Goal: Find specific page/section: Find specific page/section

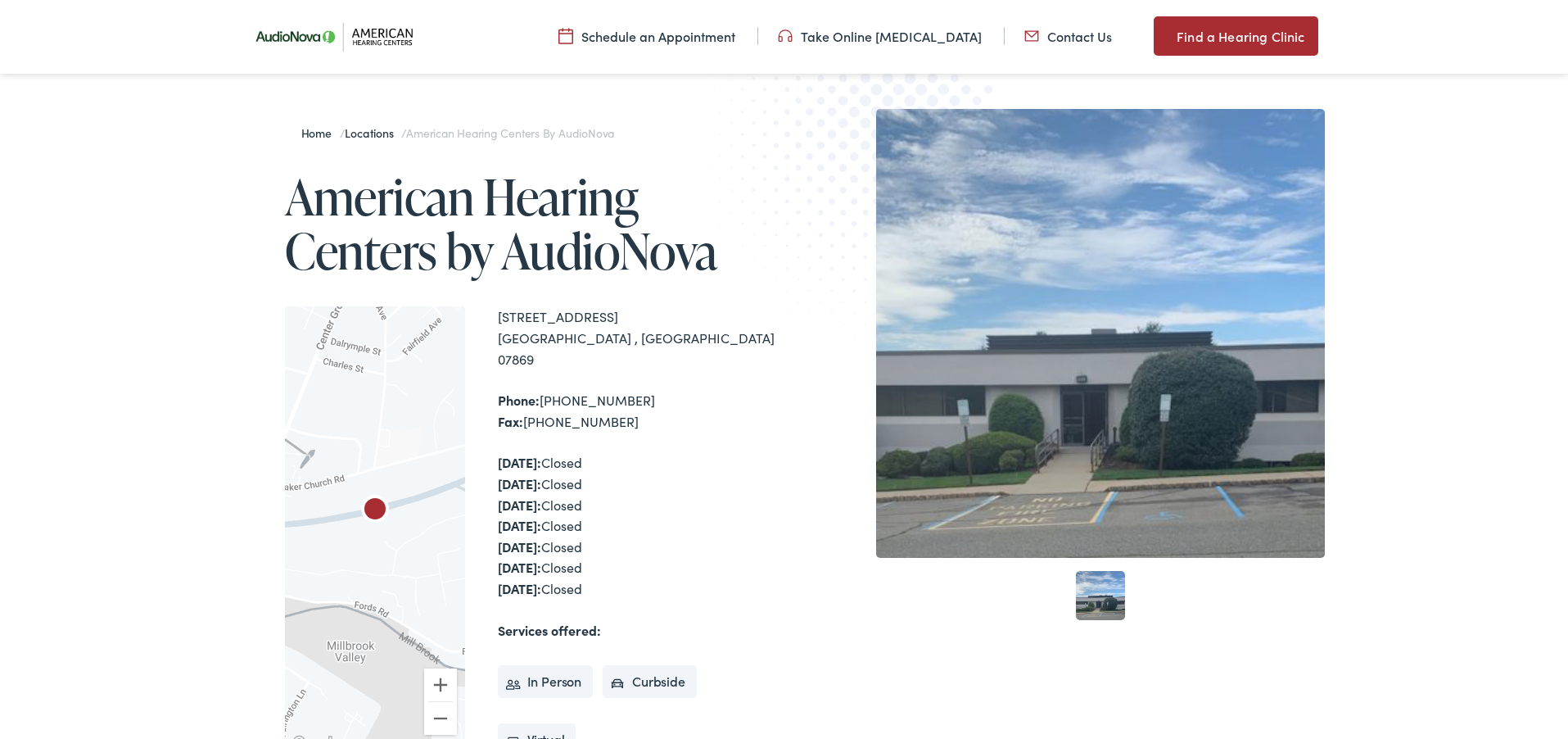
scroll to position [225, 0]
click at [1103, 601] on link "1" at bounding box center [1100, 595] width 49 height 49
click at [1102, 597] on link "1" at bounding box center [1100, 595] width 49 height 49
drag, startPoint x: 747, startPoint y: 434, endPoint x: 749, endPoint y: 324, distance: 110.0
click at [749, 324] on div "Home / Locations / American Hearing Centers by AudioNova American Hearing Cente…" at bounding box center [784, 511] width 1081 height 804
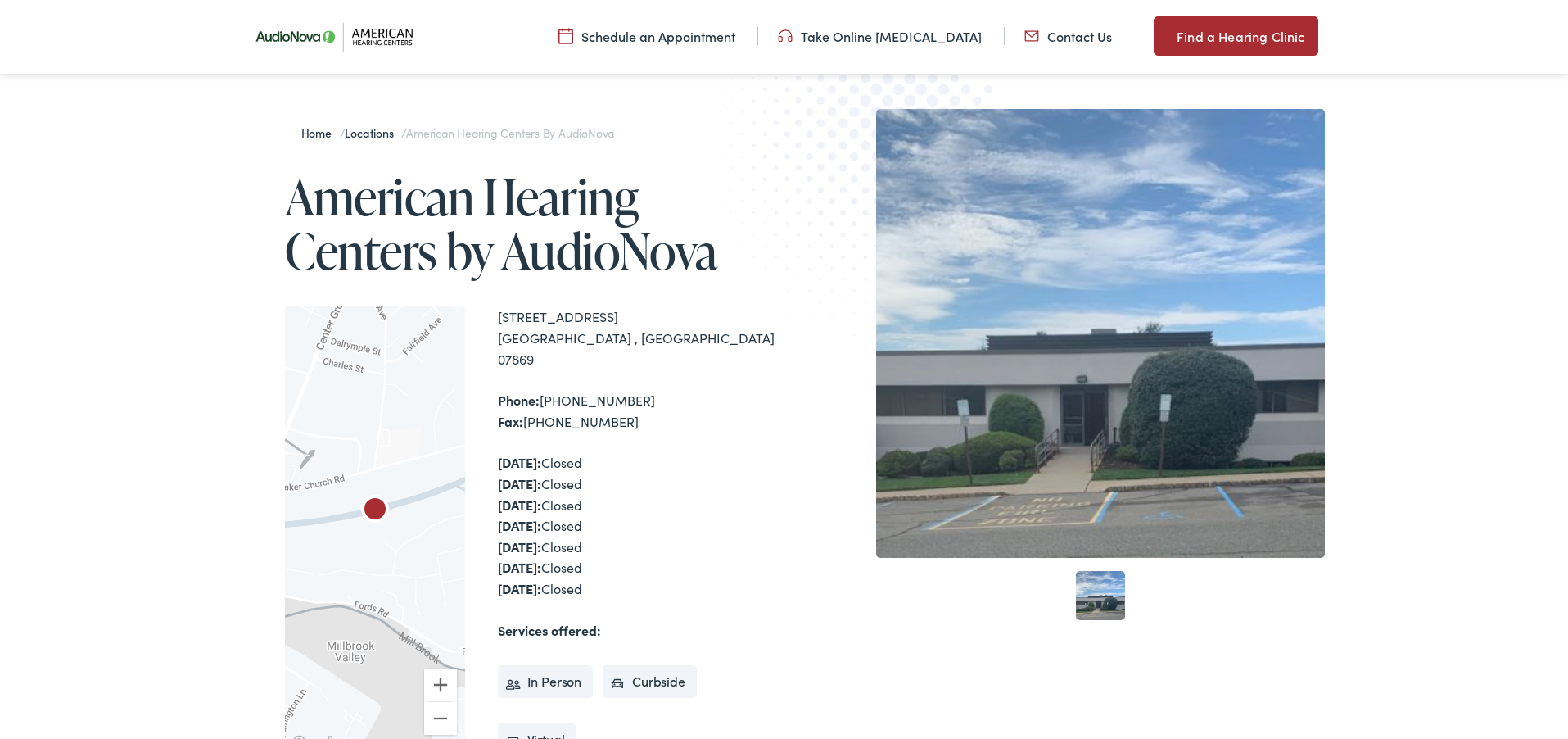
click at [810, 502] on div "Home / Locations / American Hearing Centers by AudioNova American Hearing Cente…" at bounding box center [784, 511] width 1081 height 804
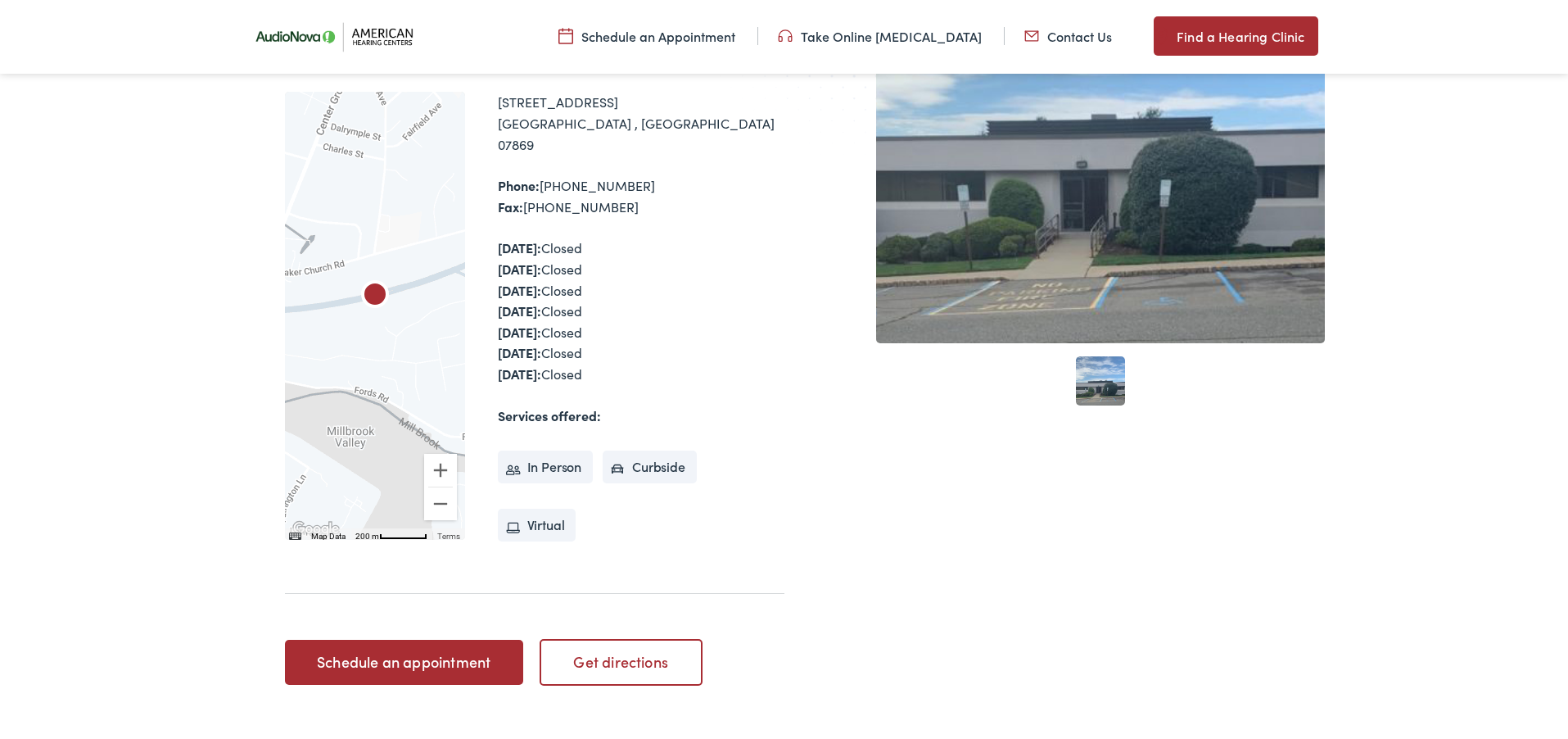
scroll to position [442, 0]
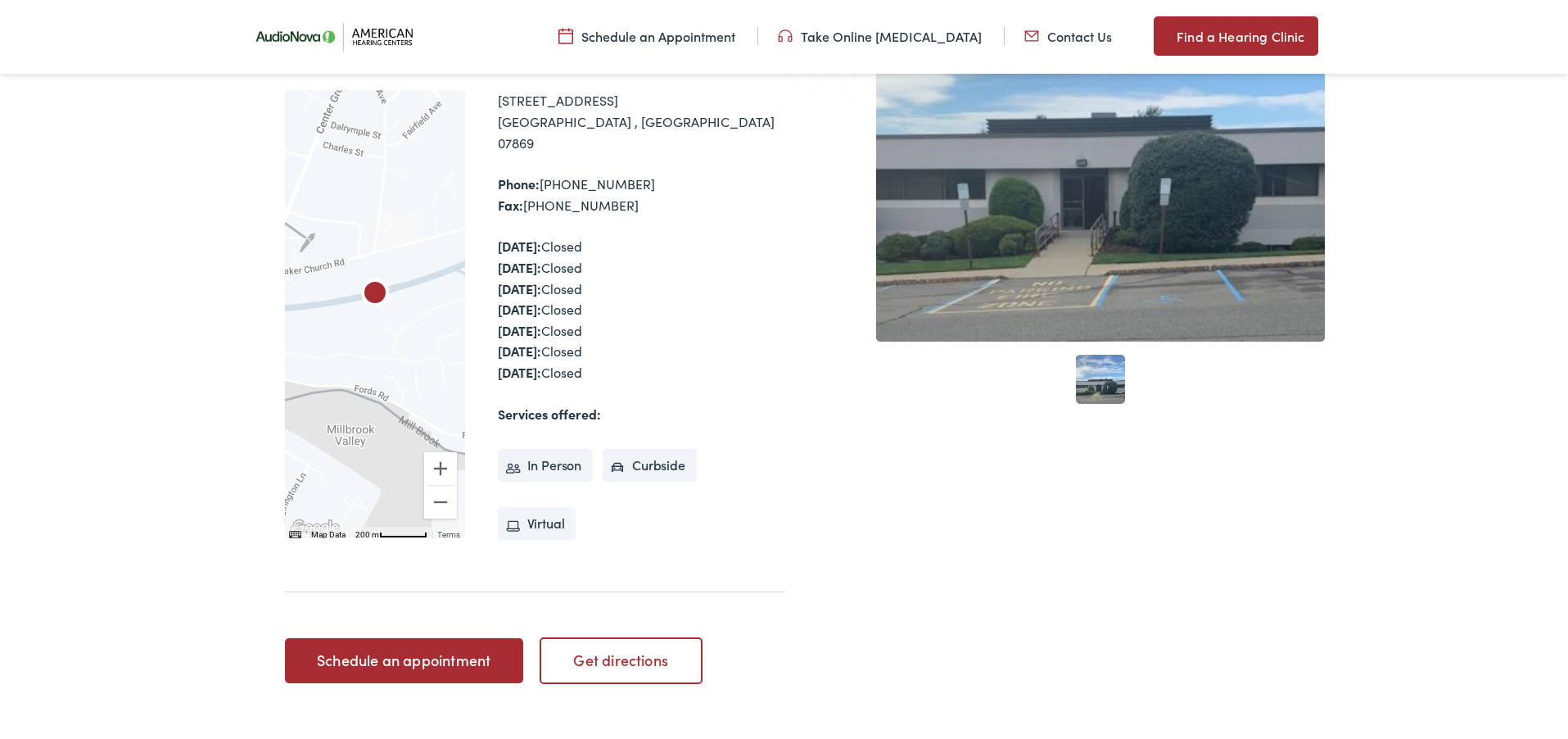
drag, startPoint x: 832, startPoint y: 419, endPoint x: 809, endPoint y: 225, distance: 195.4
click at [809, 225] on div "Home / Locations / American Hearing Centers by AudioNova American Hearing Cente…" at bounding box center [784, 295] width 1081 height 804
click at [915, 486] on div "Prev Next 1" at bounding box center [1101, 295] width 449 height 804
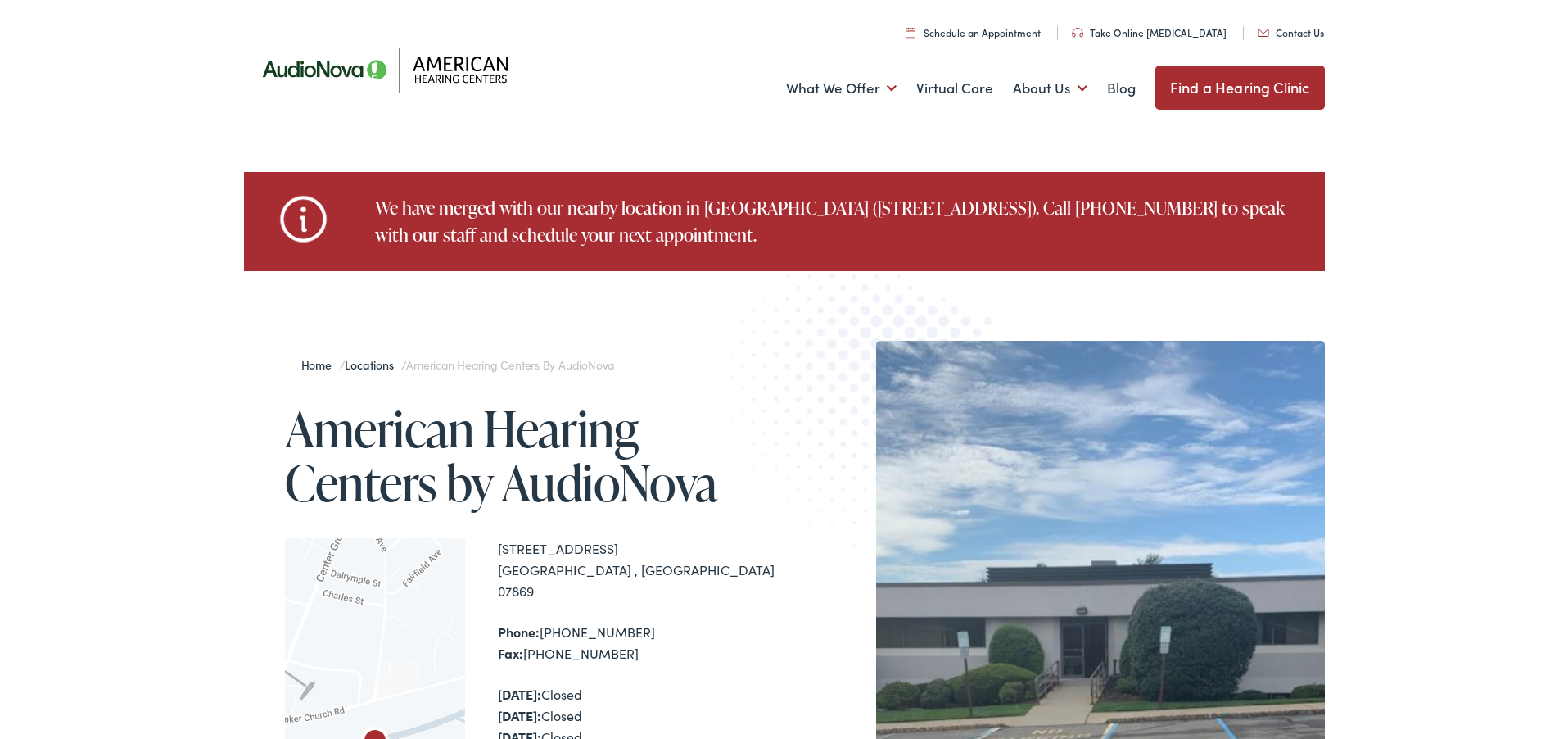
scroll to position [0, 0]
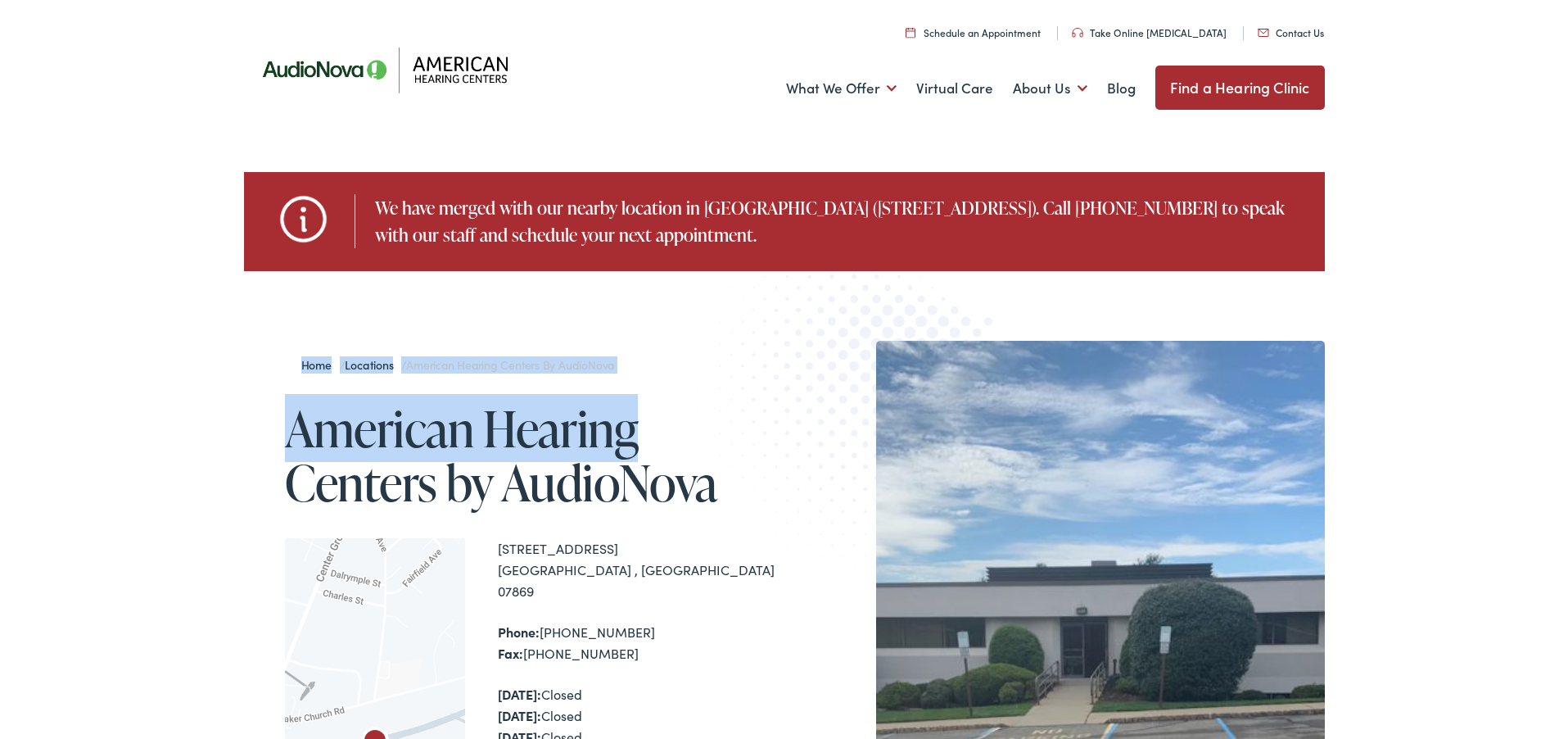
drag, startPoint x: 691, startPoint y: 426, endPoint x: 678, endPoint y: 327, distance: 99.8
click at [678, 327] on div "Home / Locations / American Hearing Centers by AudioNova American Hearing Cente…" at bounding box center [784, 742] width 1568 height 967
click at [794, 504] on img at bounding box center [876, 417] width 358 height 393
click at [778, 505] on img at bounding box center [876, 417] width 358 height 393
click at [727, 535] on img at bounding box center [876, 417] width 358 height 393
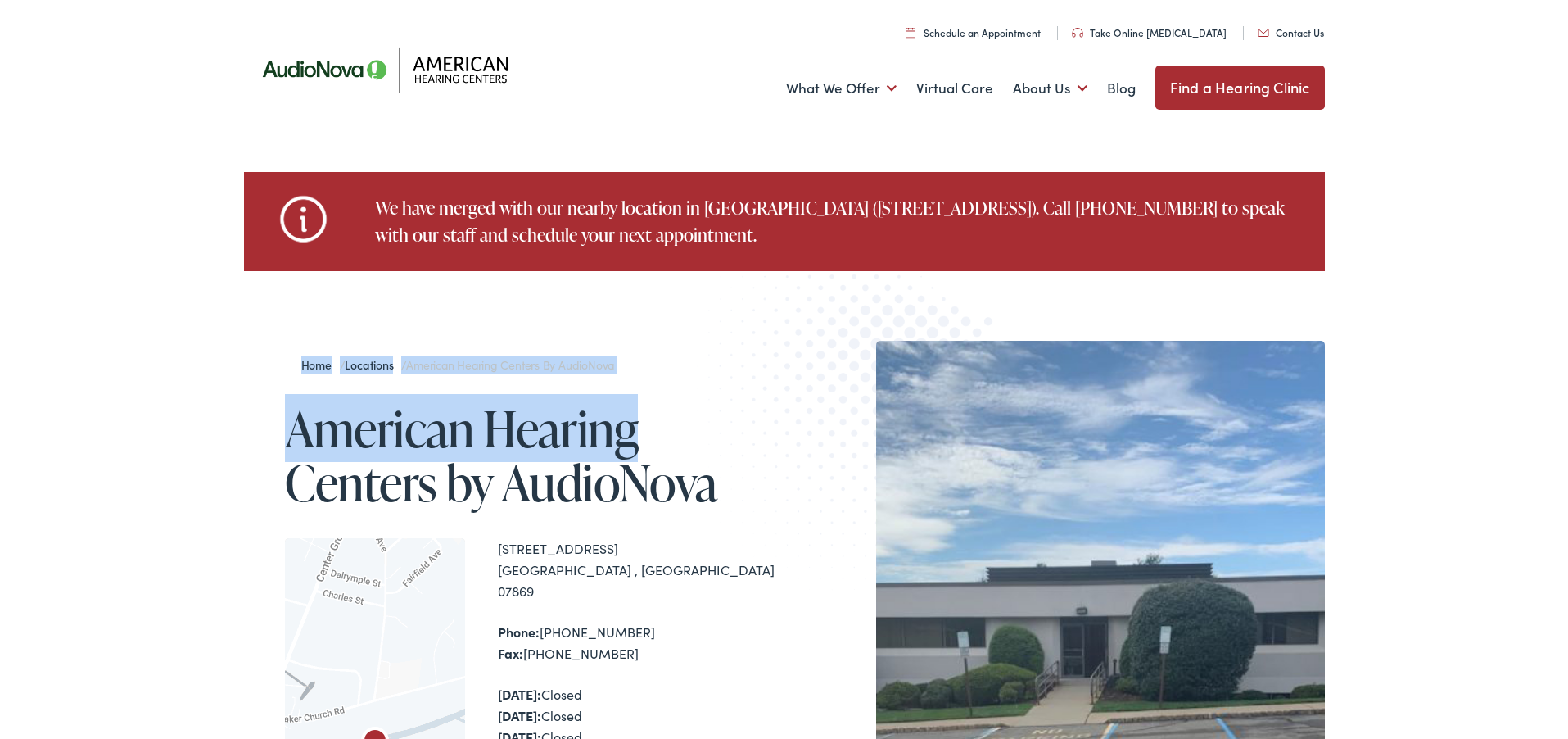
click at [728, 535] on img at bounding box center [876, 417] width 358 height 393
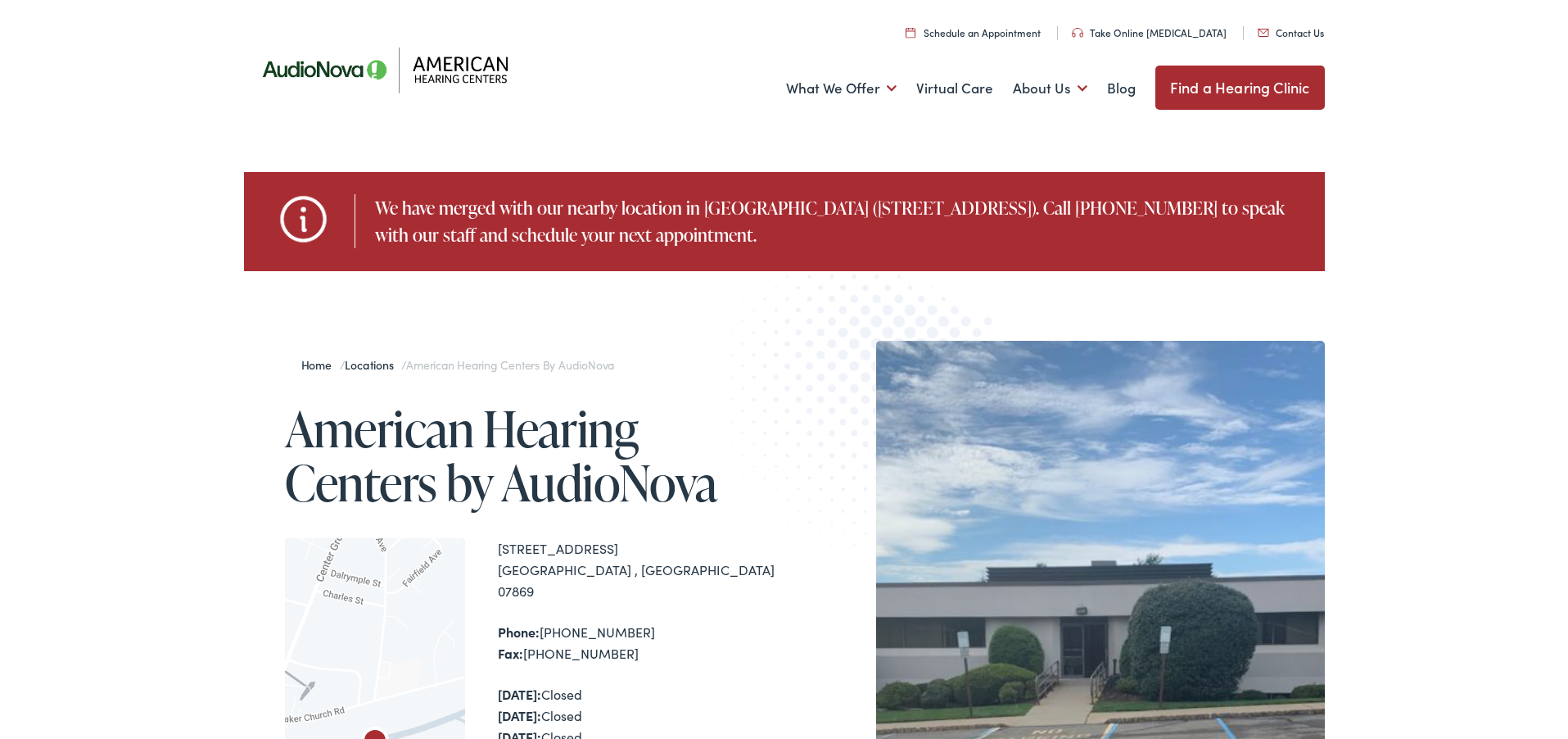
click at [1381, 475] on div "Home / Locations / American Hearing Centers by AudioNova American Hearing Cente…" at bounding box center [784, 742] width 1568 height 967
click at [369, 366] on link "Locations" at bounding box center [372, 365] width 56 height 17
click at [1204, 100] on link "Find a Hearing Clinic" at bounding box center [1240, 88] width 170 height 44
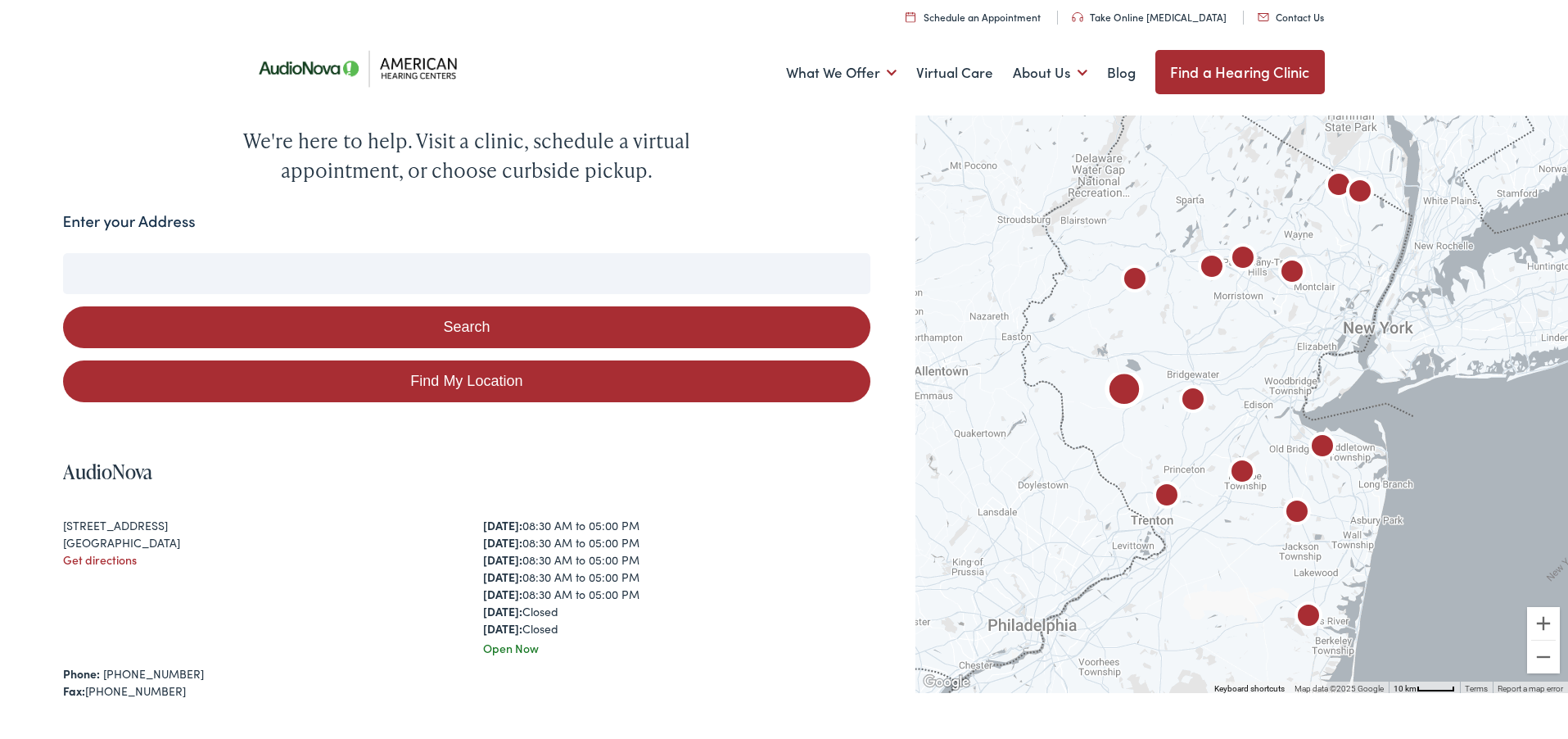
scroll to position [106, 0]
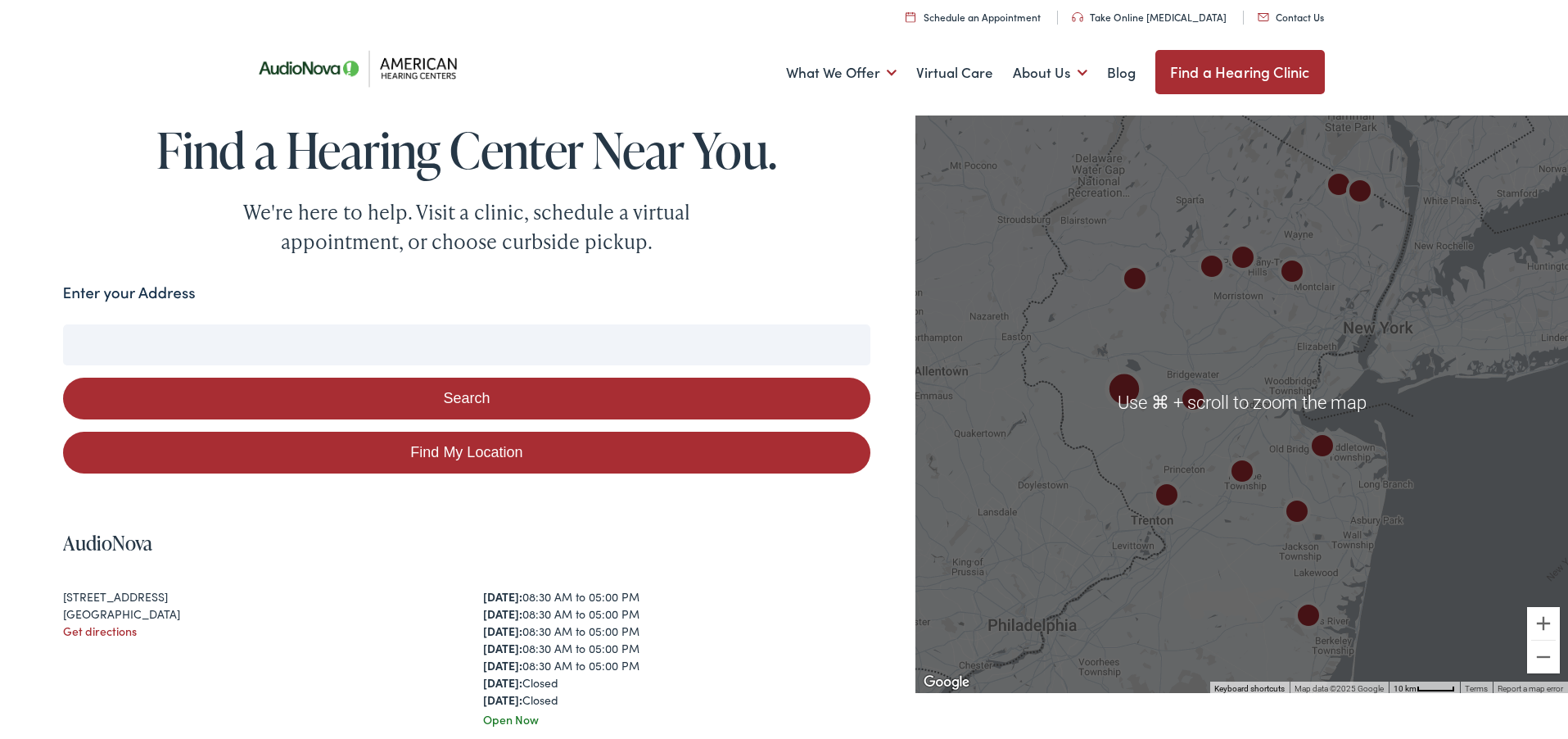
click at [859, 532] on h4 "AudioNova" at bounding box center [466, 544] width 808 height 24
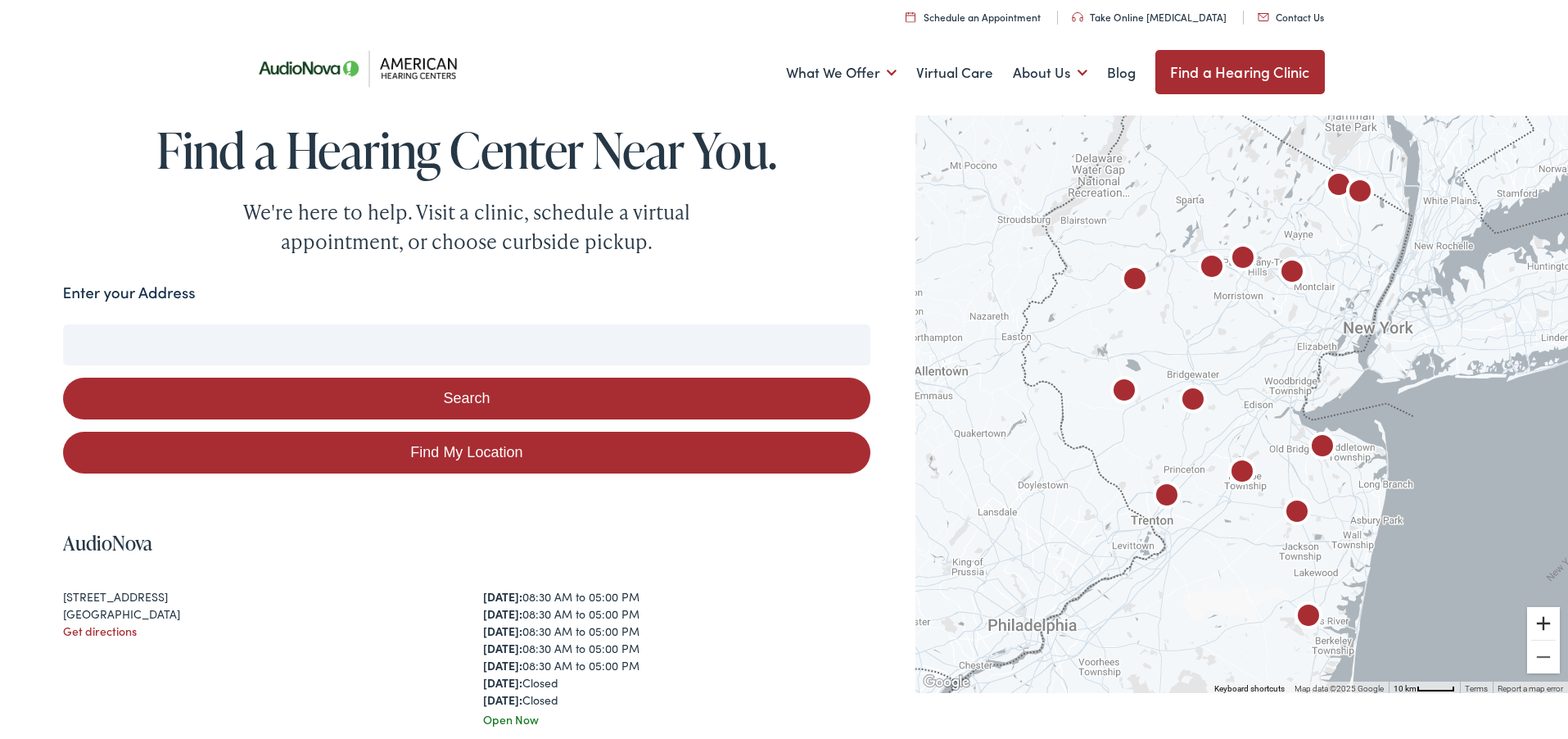
click at [1550, 624] on button "Zoom in" at bounding box center [1543, 623] width 32 height 32
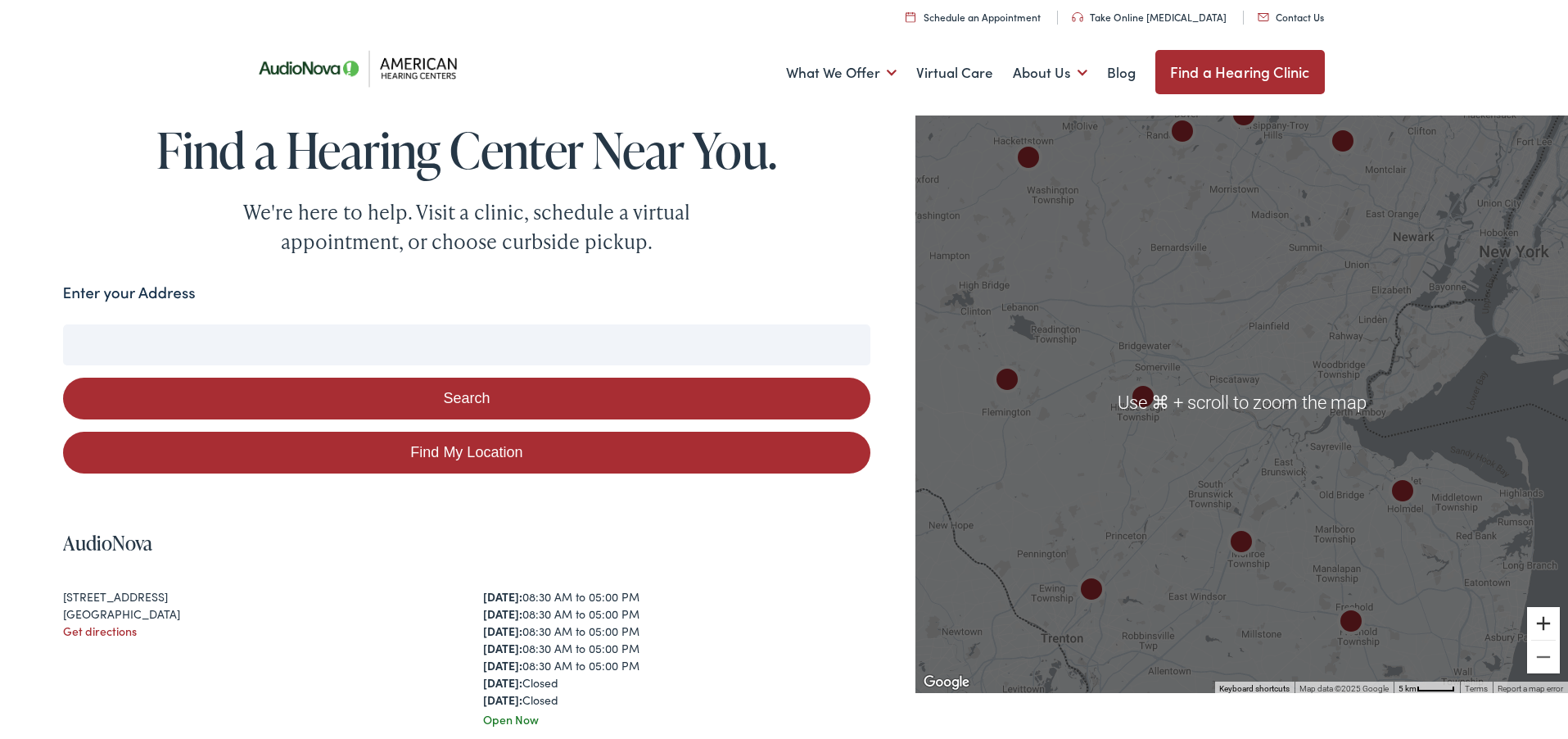
click at [1546, 625] on button "Zoom in" at bounding box center [1543, 623] width 32 height 32
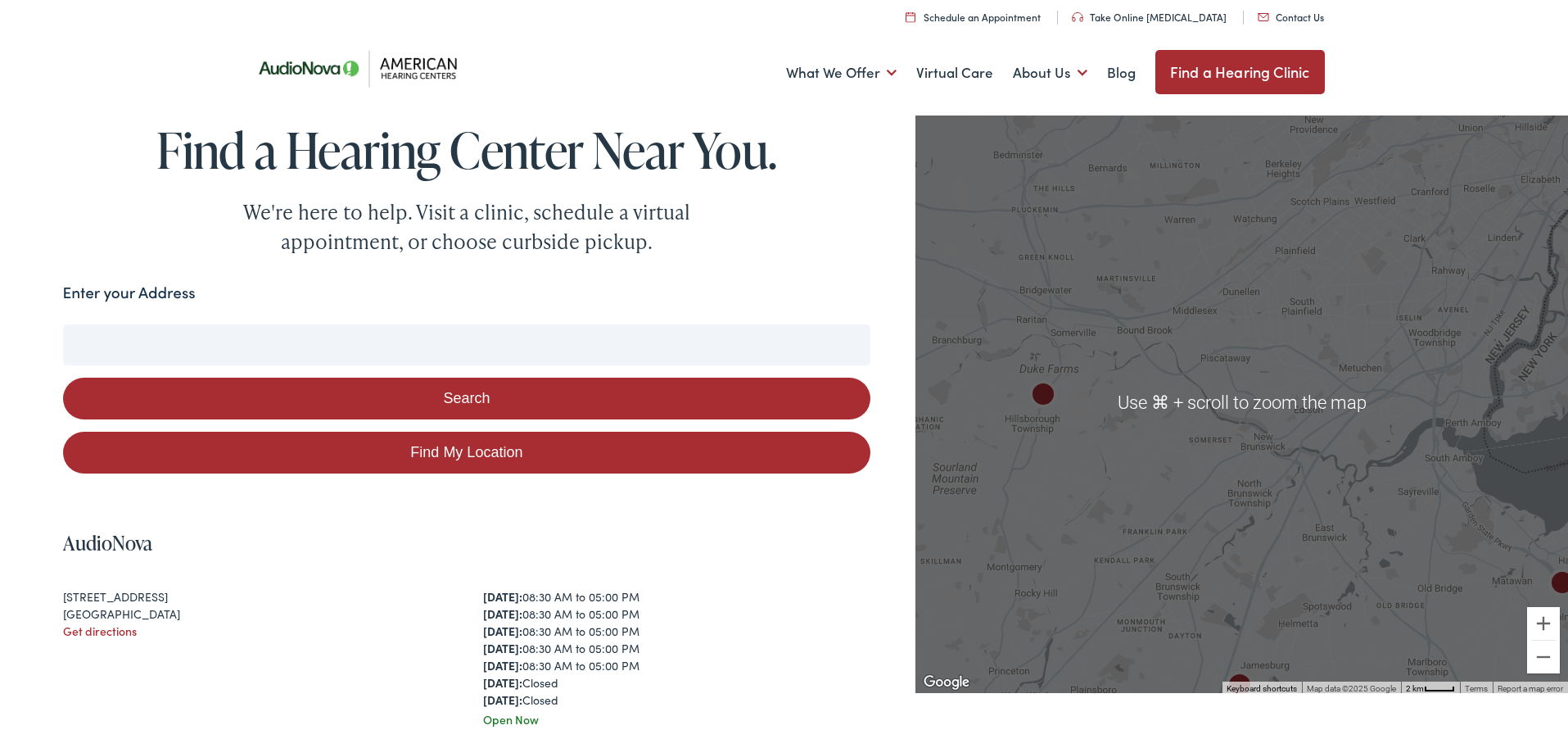
click at [881, 250] on div "Find a Hearing Center Near You. We're here to help. Visit a clinic, schedule a …" at bounding box center [784, 189] width 1568 height 134
click at [1330, 366] on div at bounding box center [1241, 402] width 653 height 583
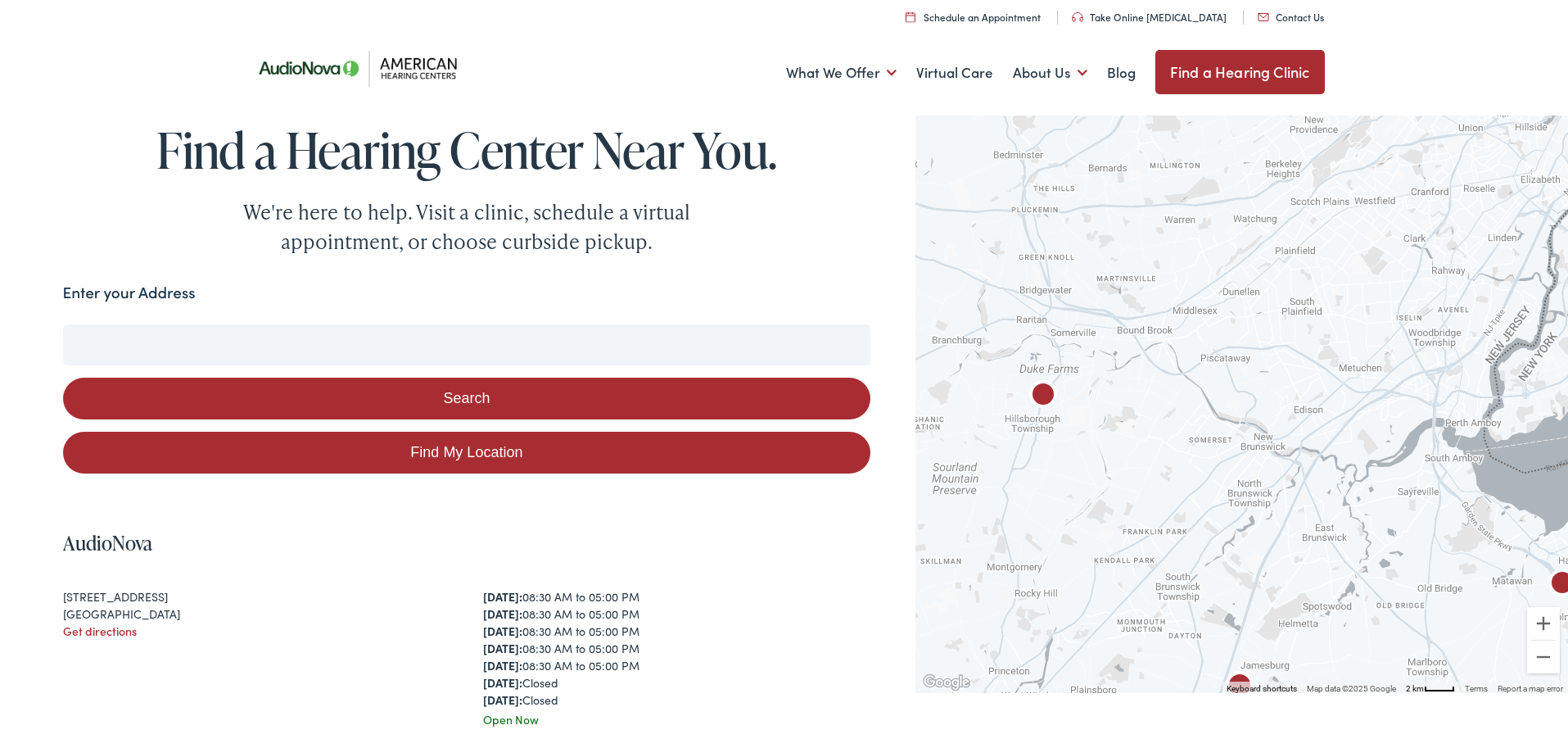
click at [1297, 431] on div at bounding box center [1241, 402] width 653 height 583
click at [1277, 404] on div at bounding box center [1241, 402] width 653 height 583
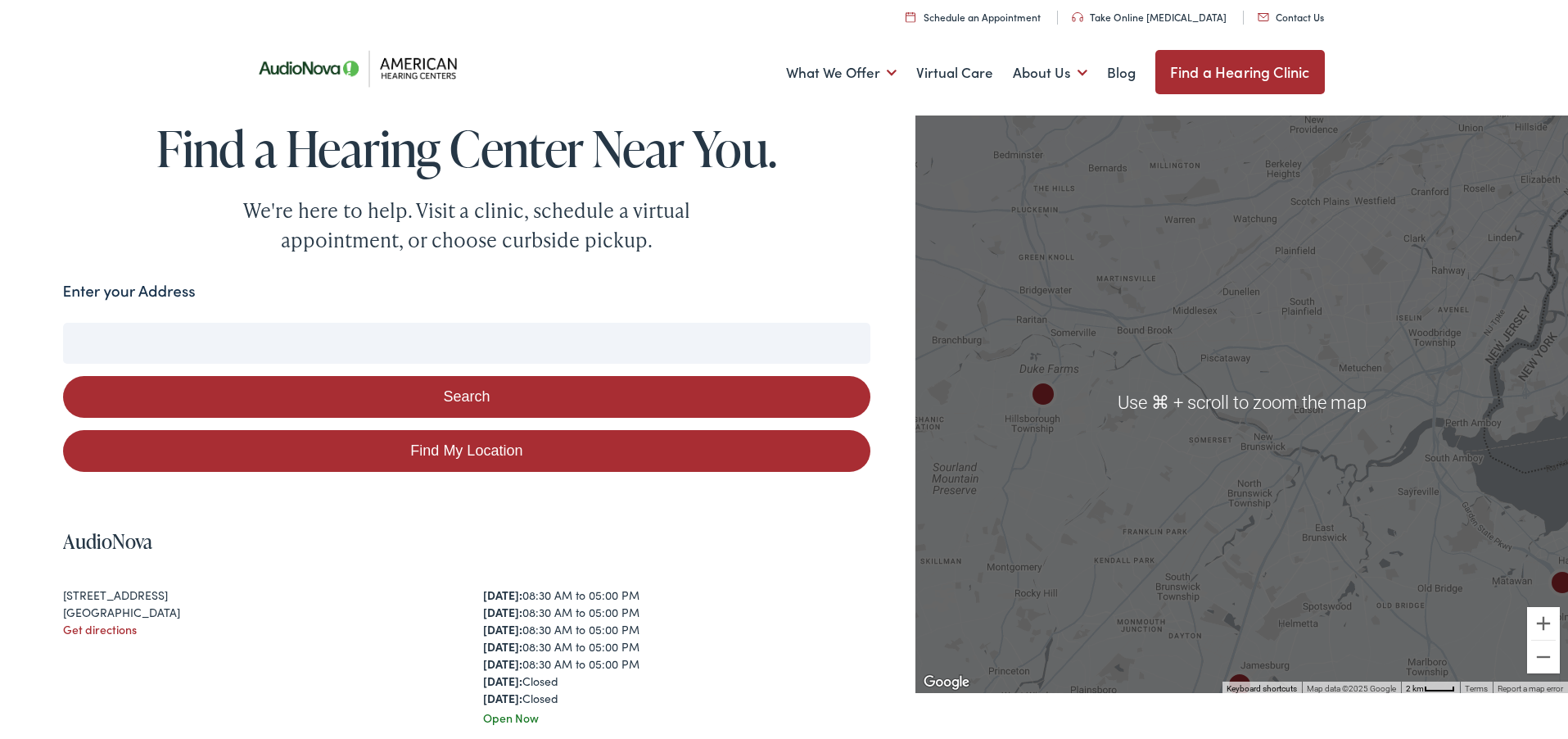
scroll to position [2, 0]
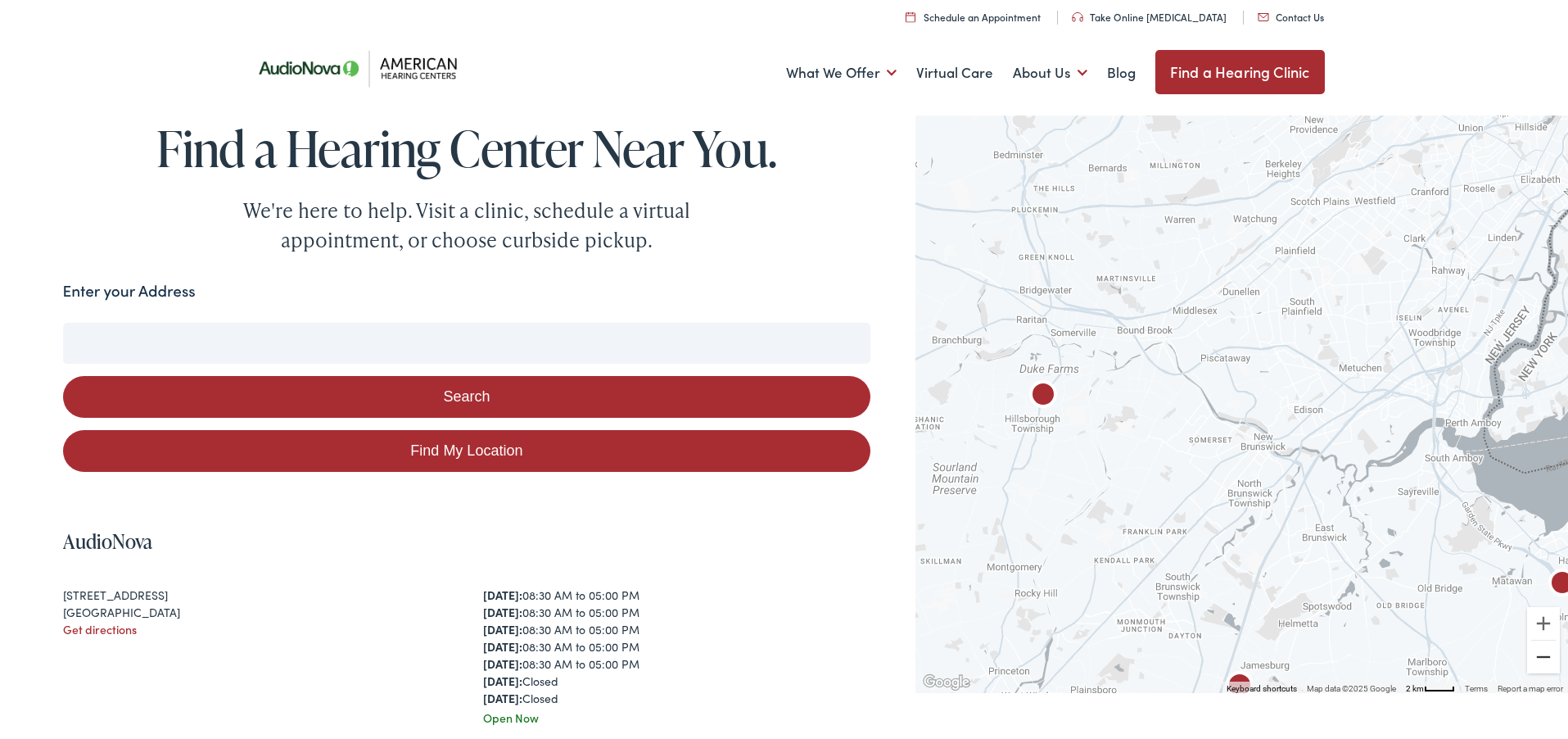
click at [1543, 659] on button "Zoom out" at bounding box center [1543, 656] width 32 height 32
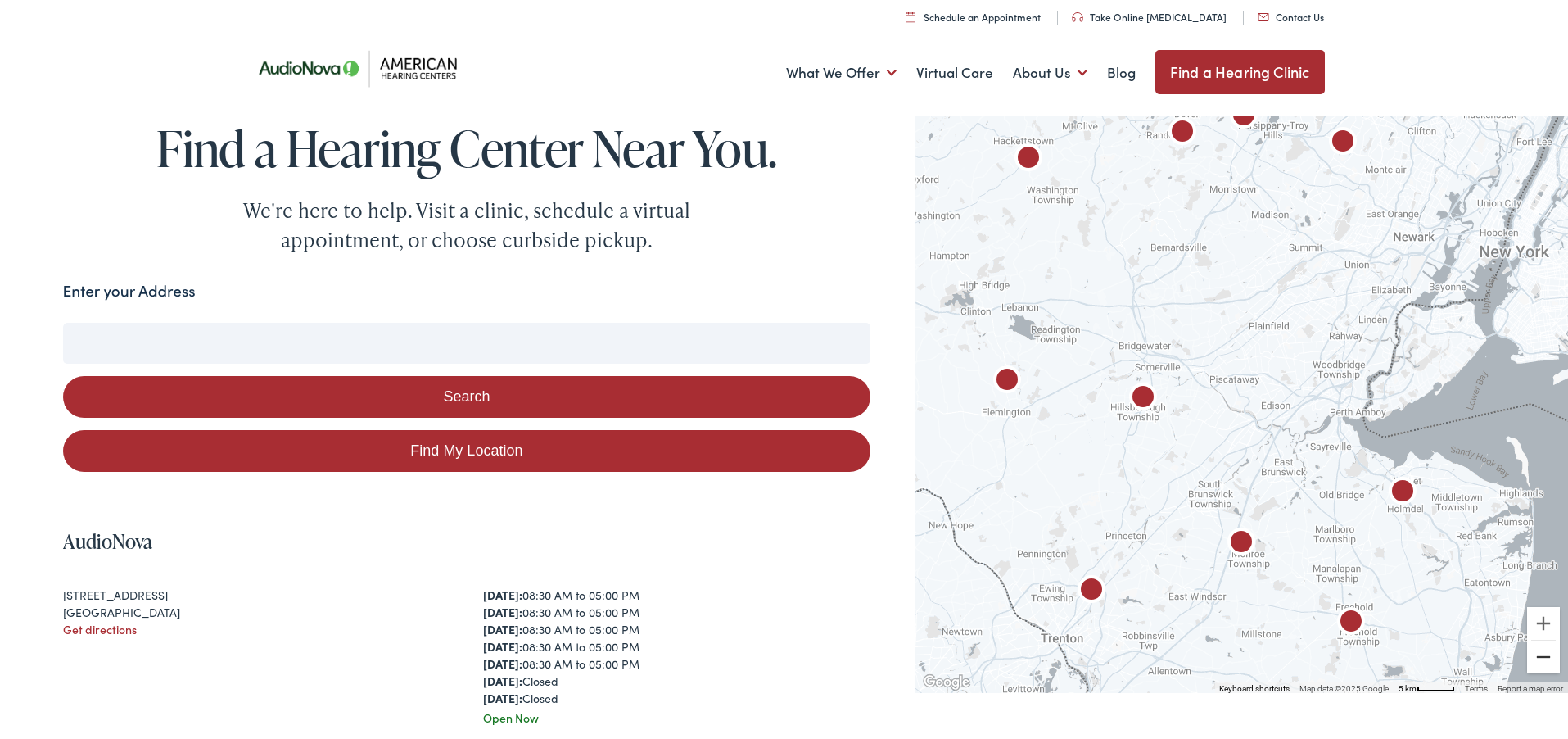
scroll to position [0, 0]
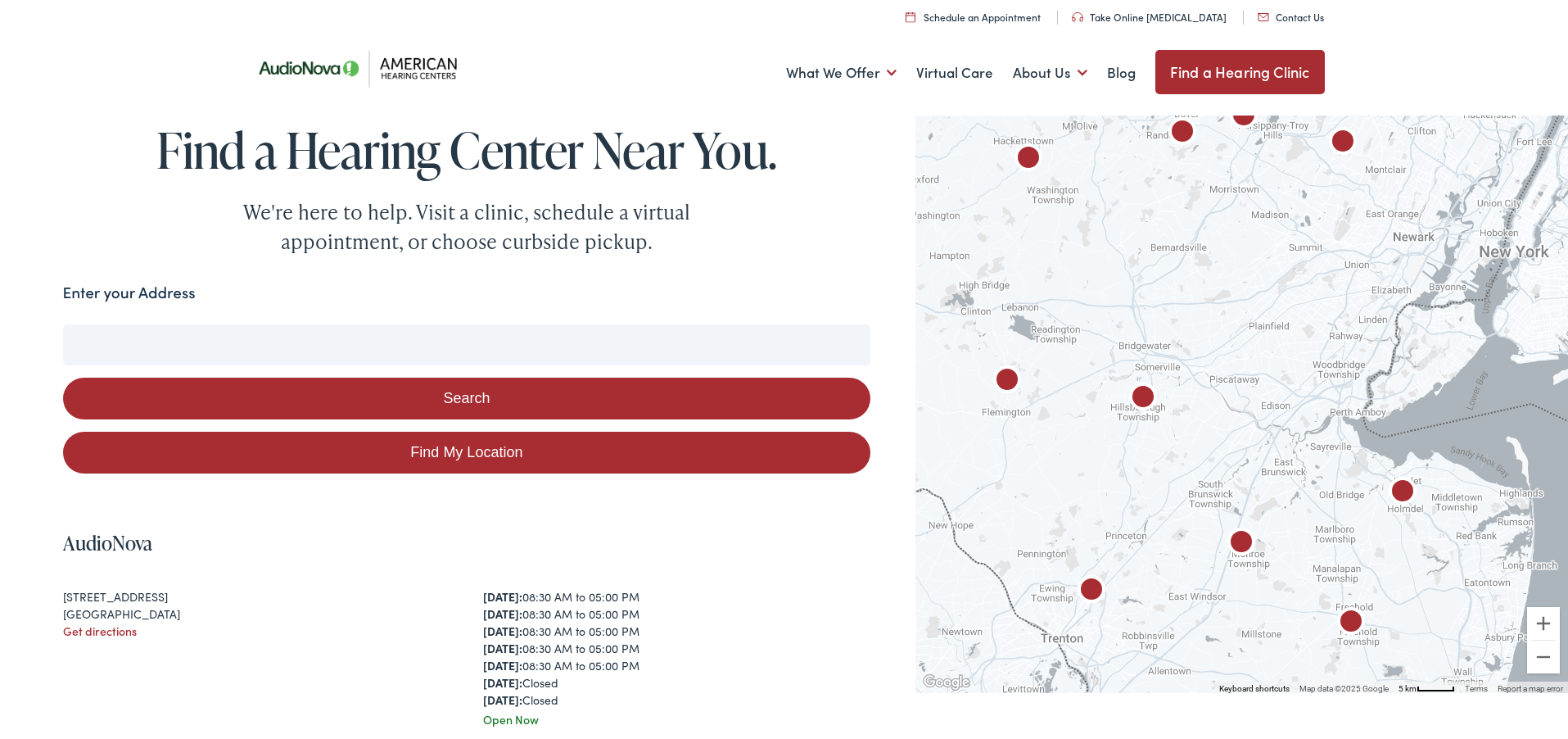
click at [1184, 127] on img "American Hearing Centers by AudioNova" at bounding box center [1182, 133] width 40 height 40
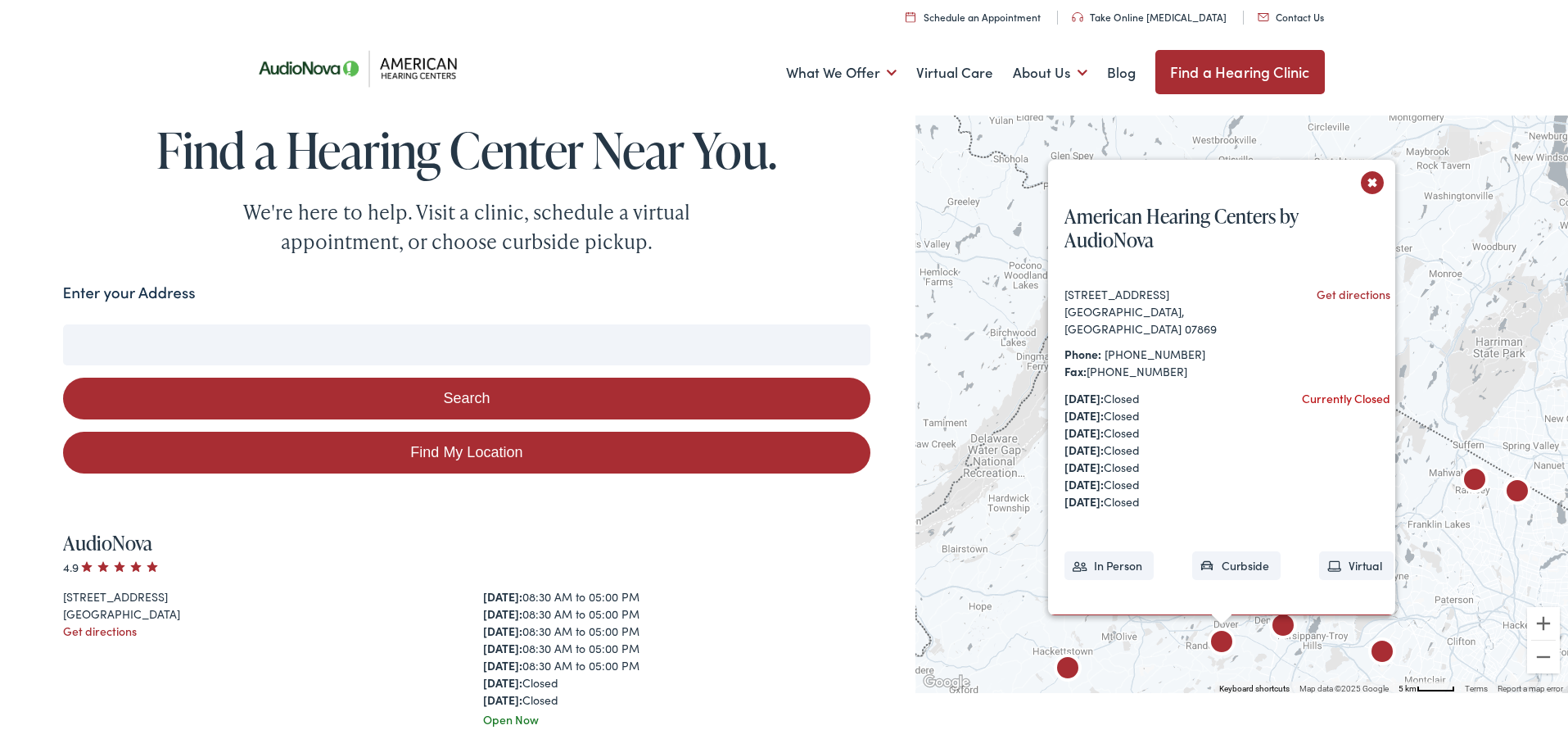
click at [96, 346] on input "Enter your Address" at bounding box center [466, 345] width 808 height 41
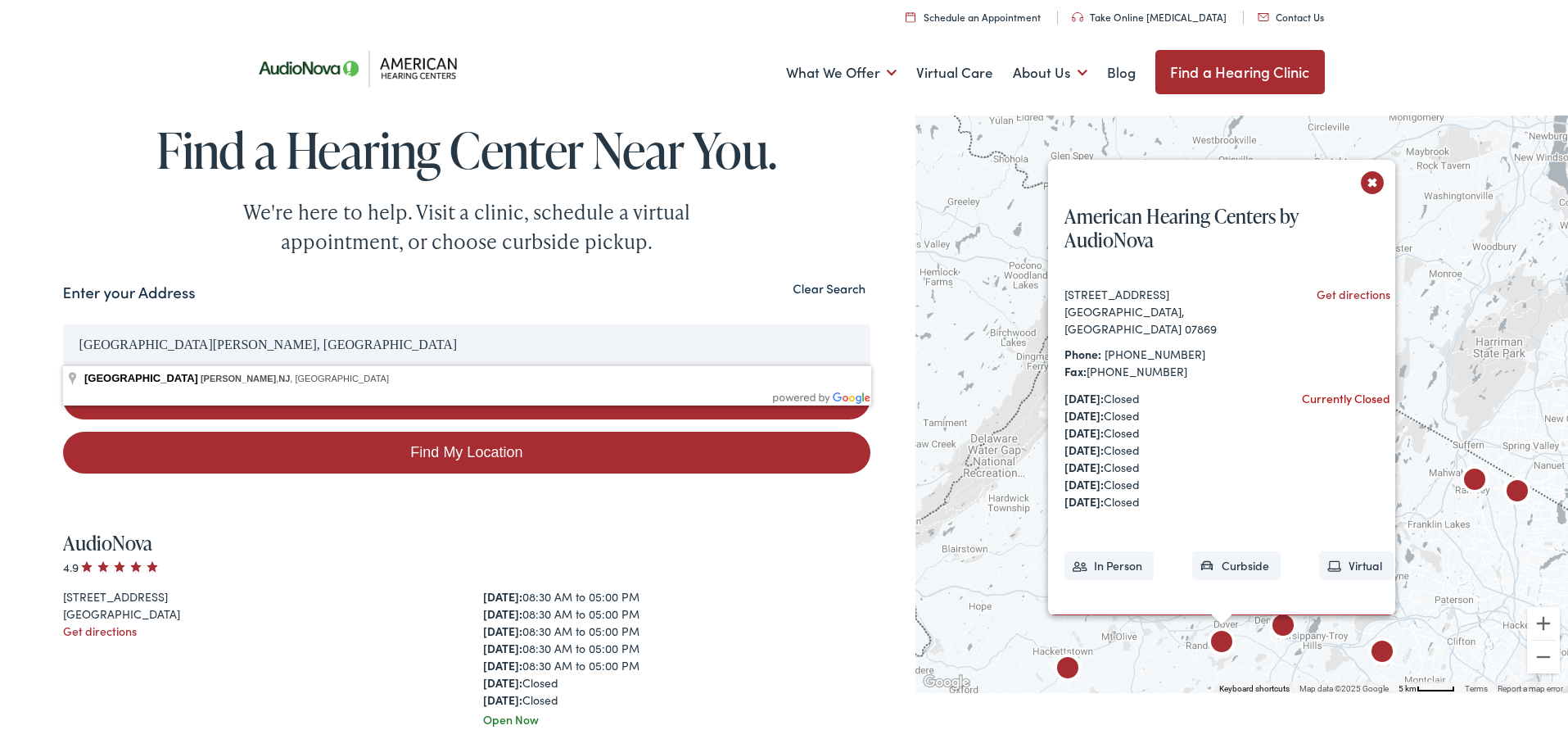
click at [474, 456] on link "Find My Location" at bounding box center [466, 452] width 808 height 42
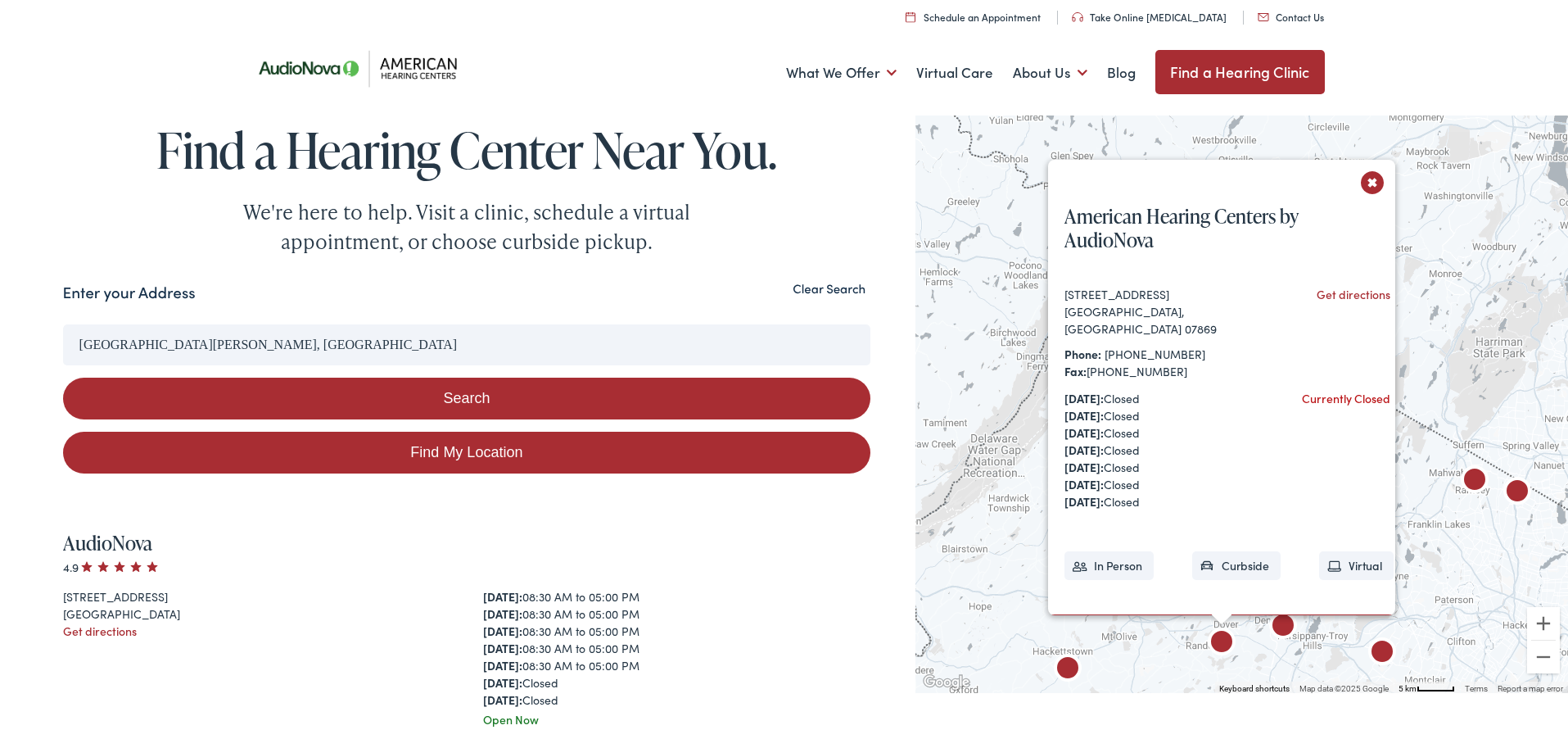
type input "Randolph, New Jersey"
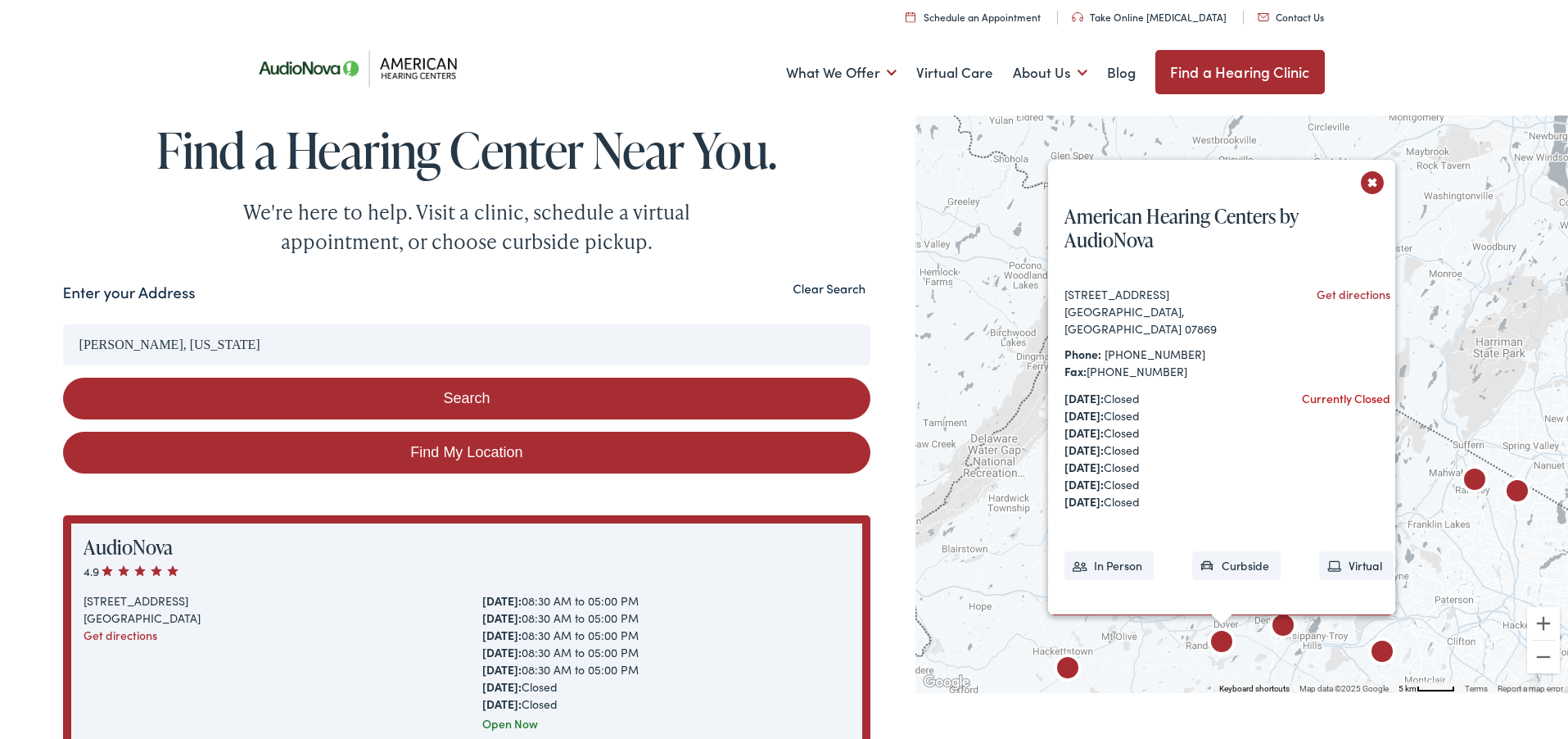
click at [819, 287] on button "Clear Search" at bounding box center [829, 288] width 83 height 16
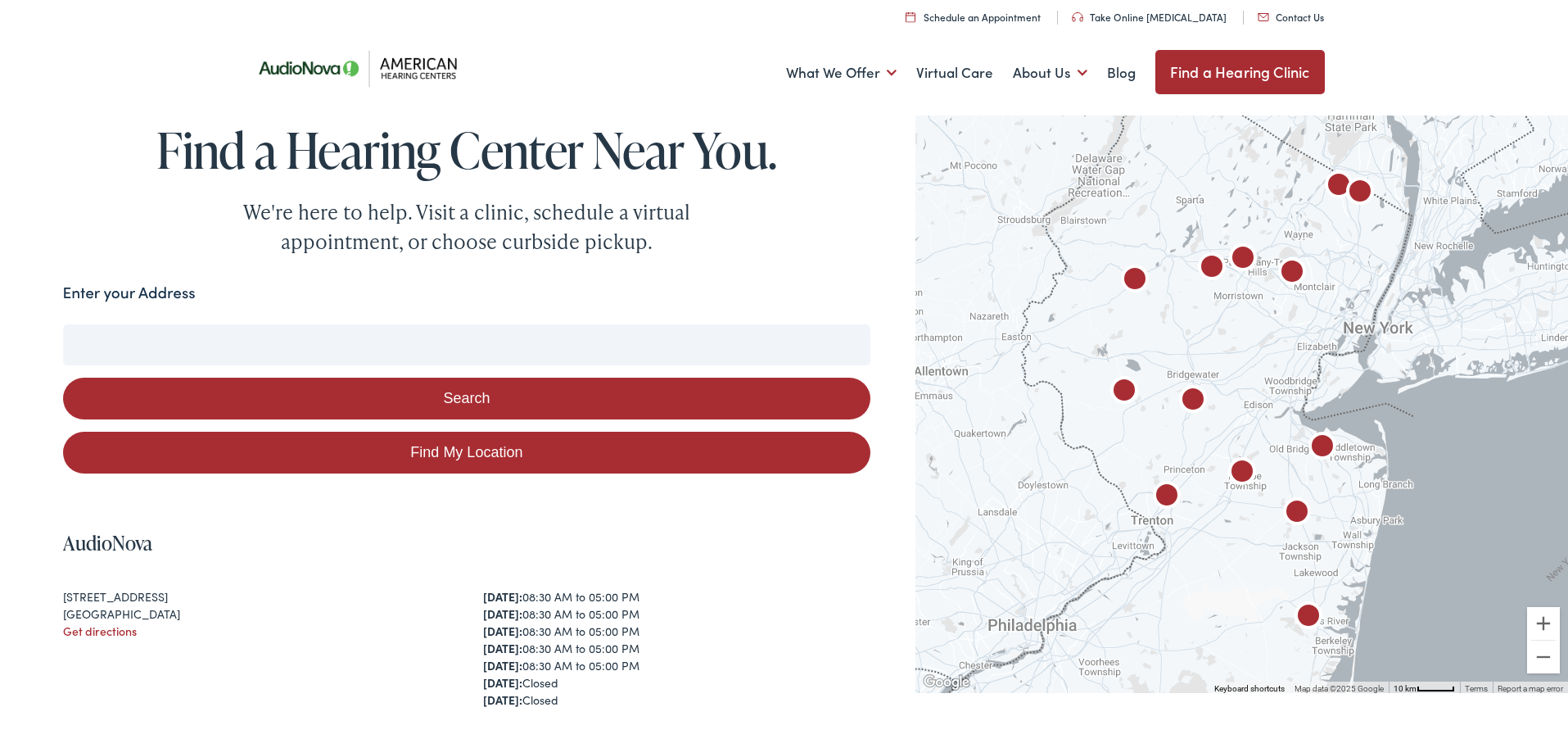
click at [1213, 261] on img "American Hearing Centers by AudioNova" at bounding box center [1212, 269] width 40 height 40
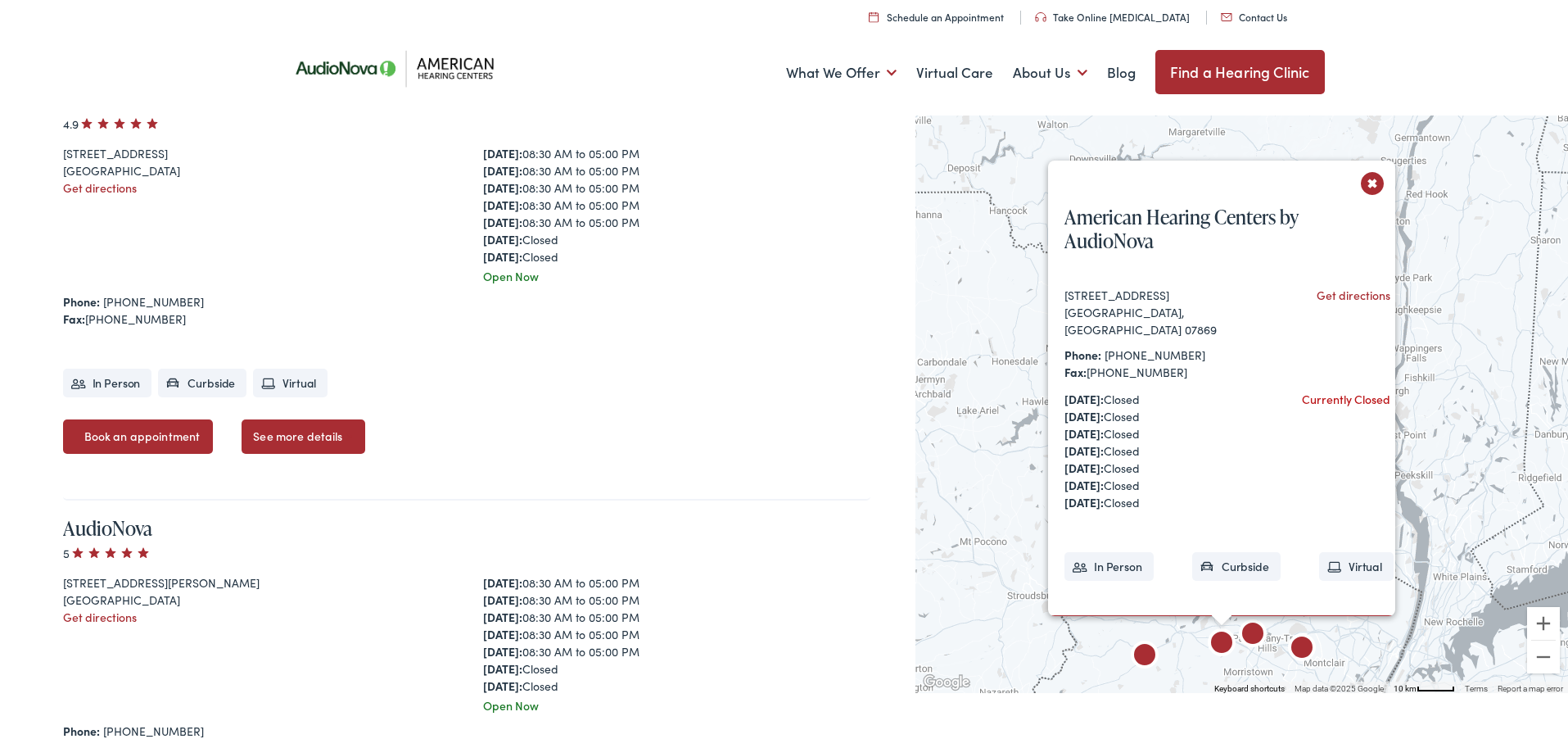
scroll to position [445, 0]
click at [1375, 179] on button "Close" at bounding box center [1372, 183] width 29 height 29
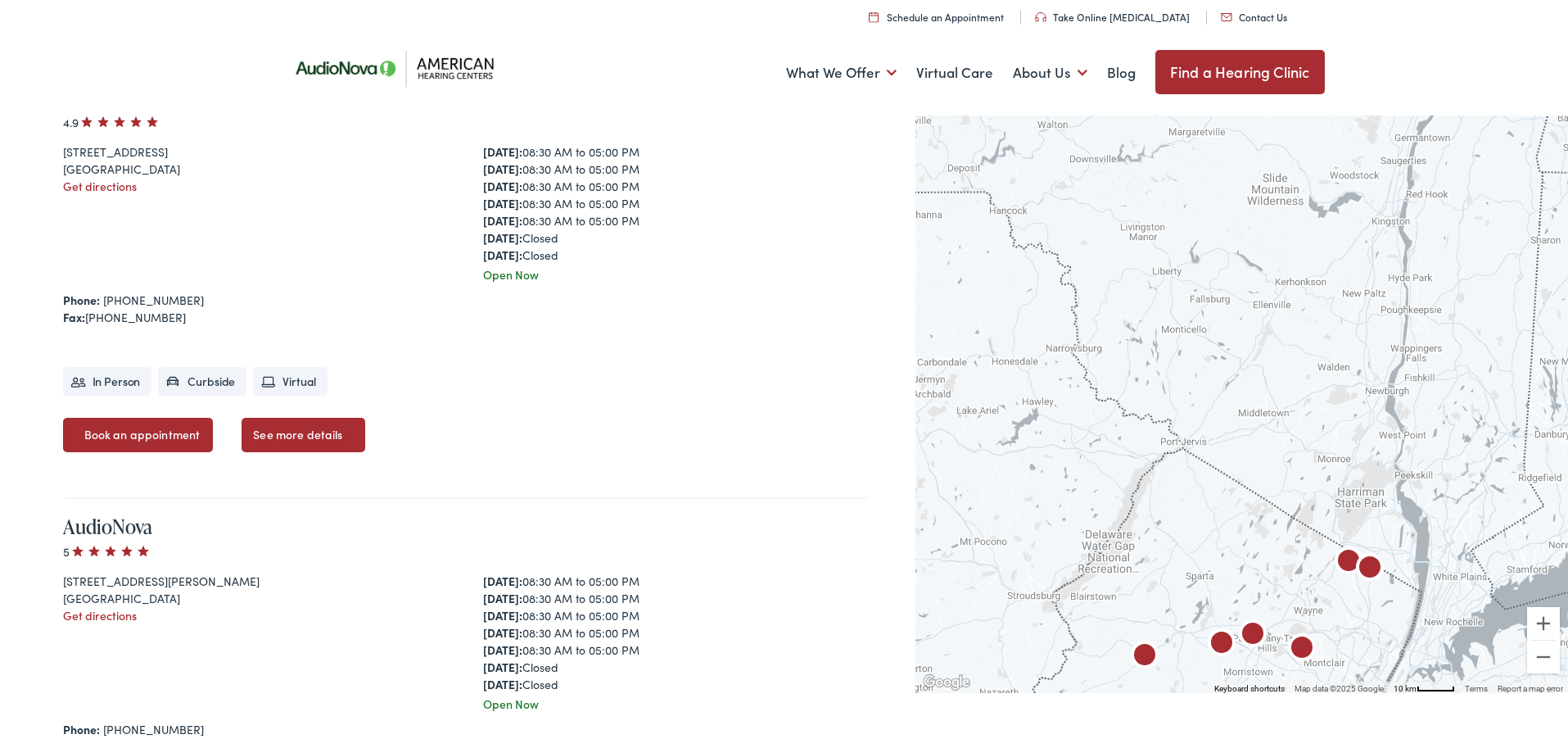
click at [1254, 637] on img "AudioNova" at bounding box center [1252, 636] width 40 height 40
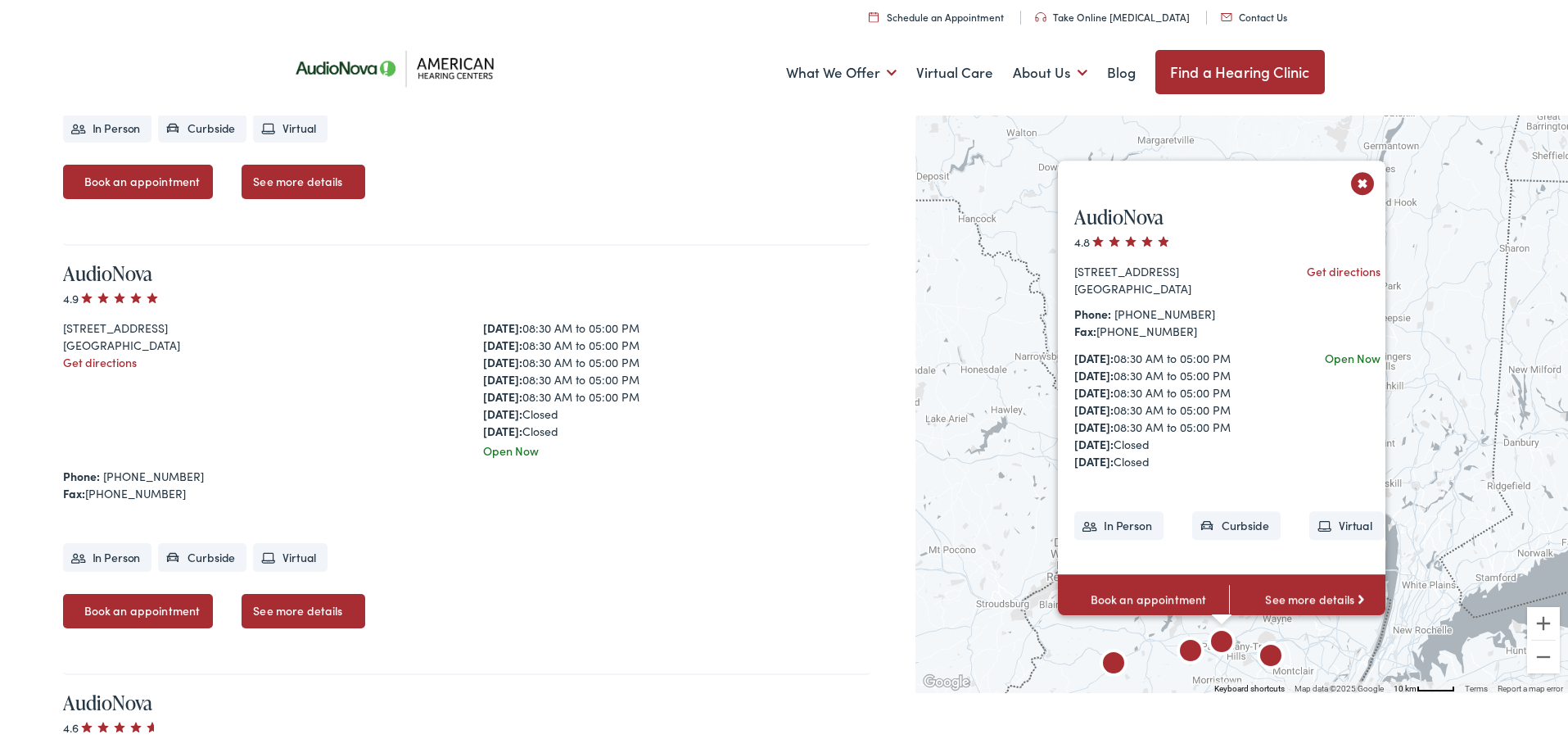
scroll to position [2843, 1]
click at [1367, 185] on button "Close" at bounding box center [1363, 183] width 29 height 29
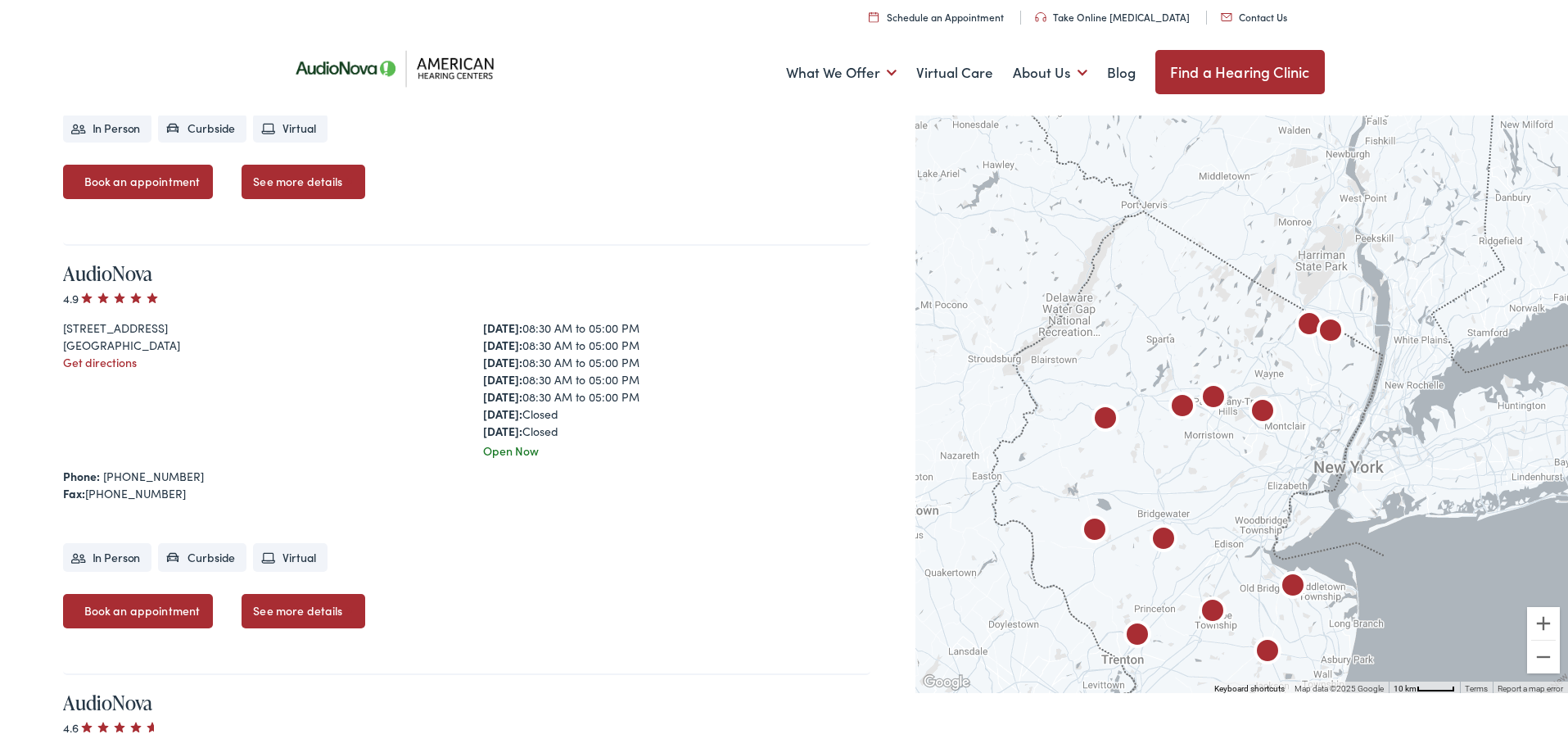
drag, startPoint x: 1366, startPoint y: 185, endPoint x: 1261, endPoint y: 204, distance: 106.7
click at [1261, 204] on div at bounding box center [1241, 402] width 653 height 583
drag, startPoint x: 1261, startPoint y: 204, endPoint x: 1186, endPoint y: 409, distance: 218.3
click at [1186, 409] on img "American Hearing Centers by AudioNova" at bounding box center [1182, 406] width 40 height 40
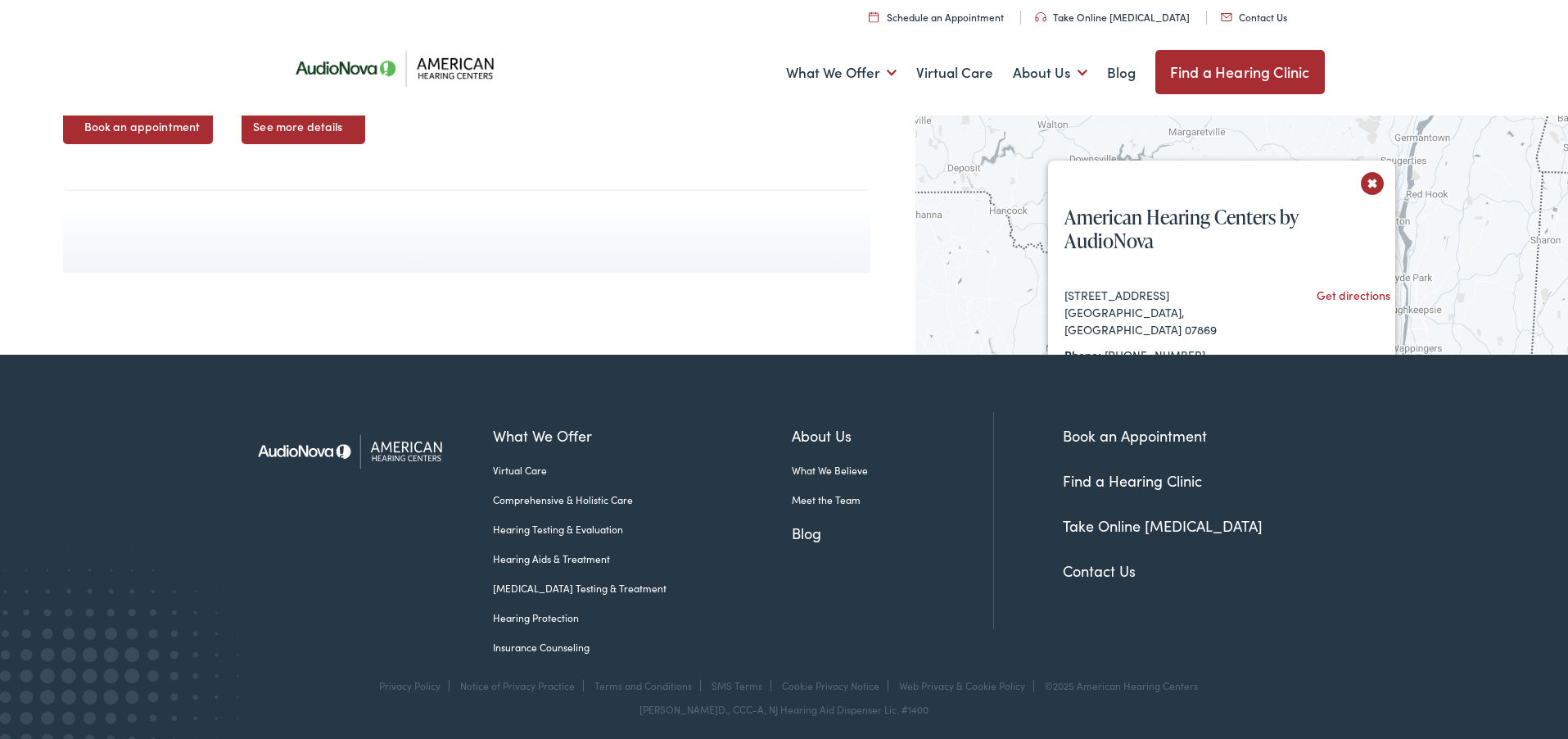
scroll to position [5905, 0]
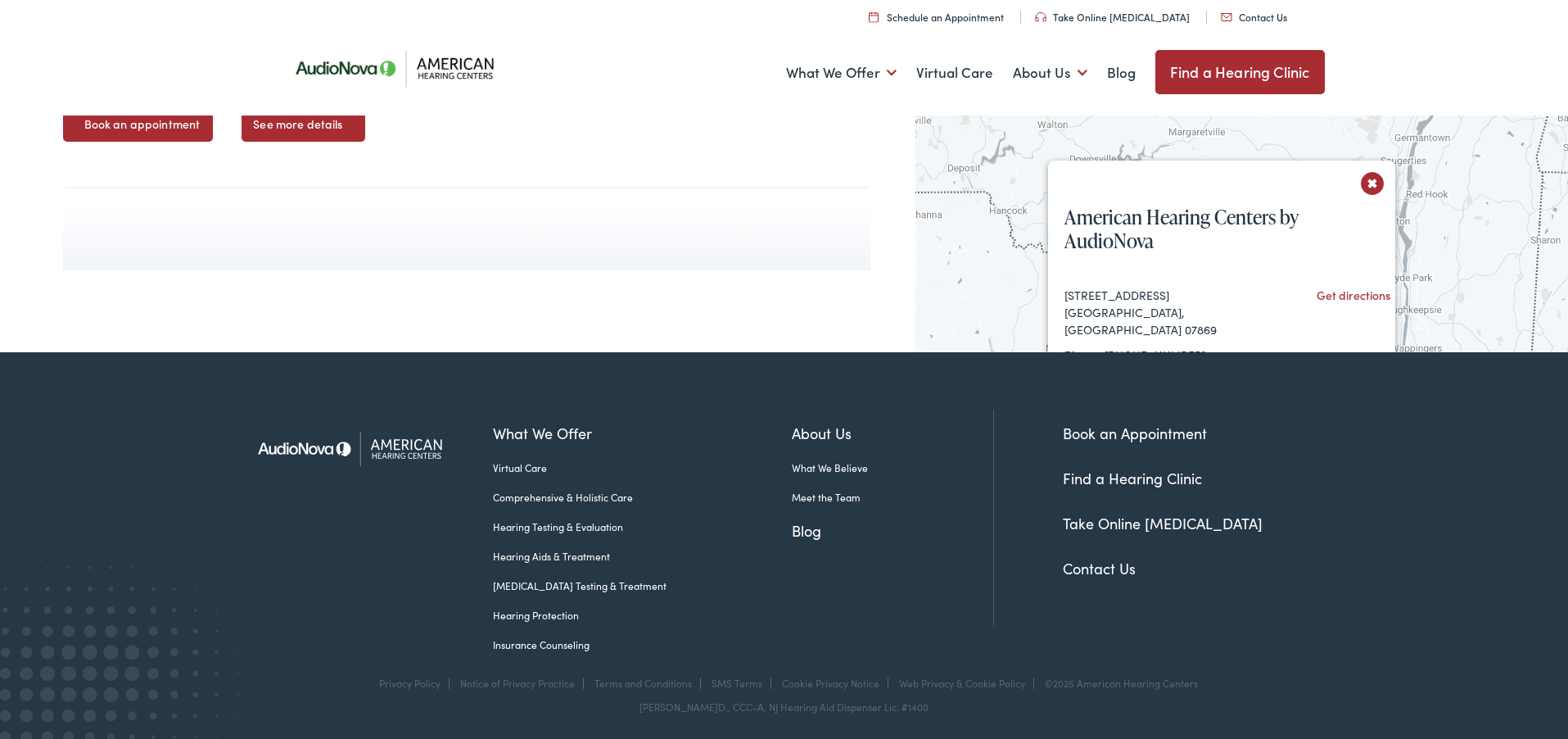
click at [1375, 186] on button "Close" at bounding box center [1372, 183] width 29 height 29
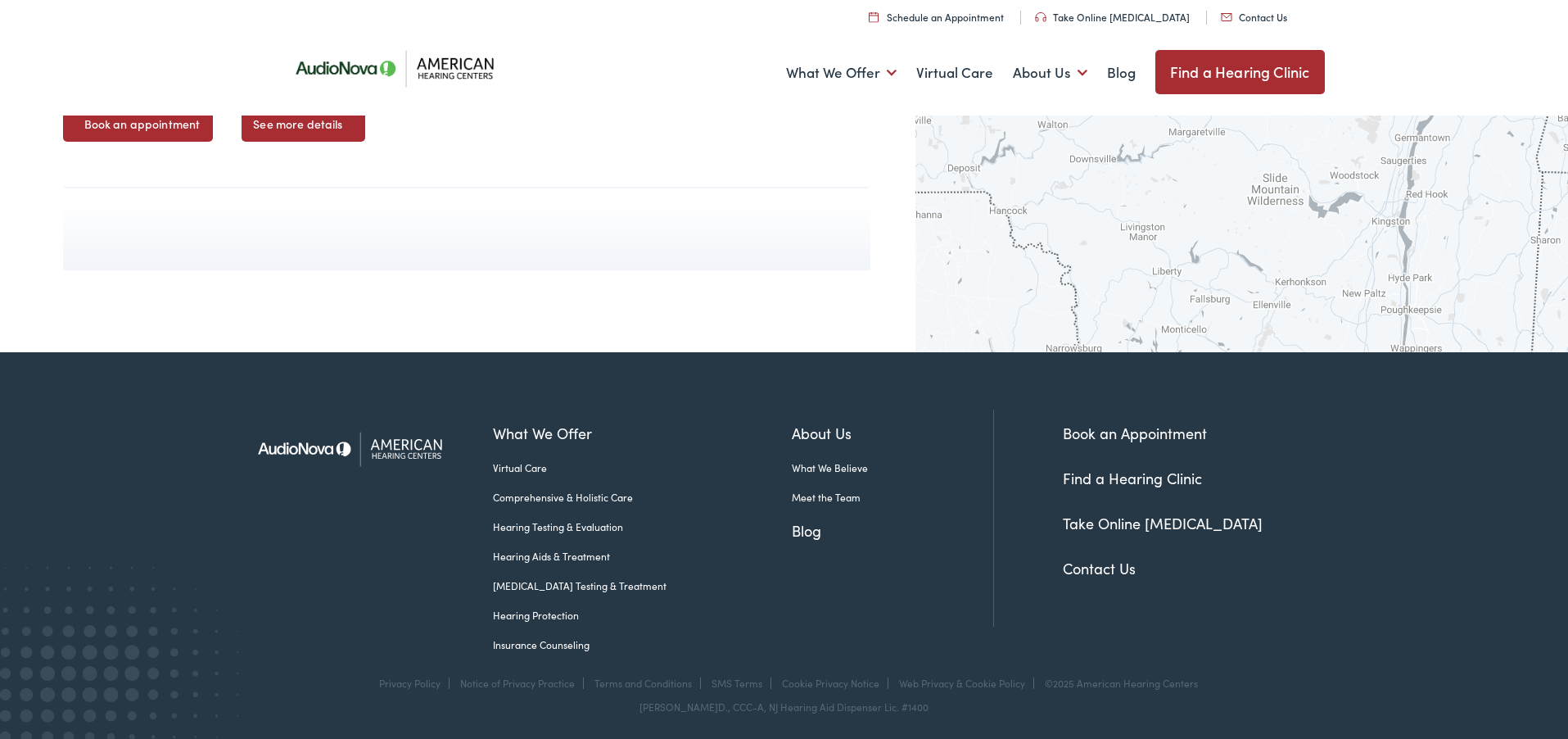
click at [1248, 632] on img "AudioNova" at bounding box center [1252, 636] width 40 height 40
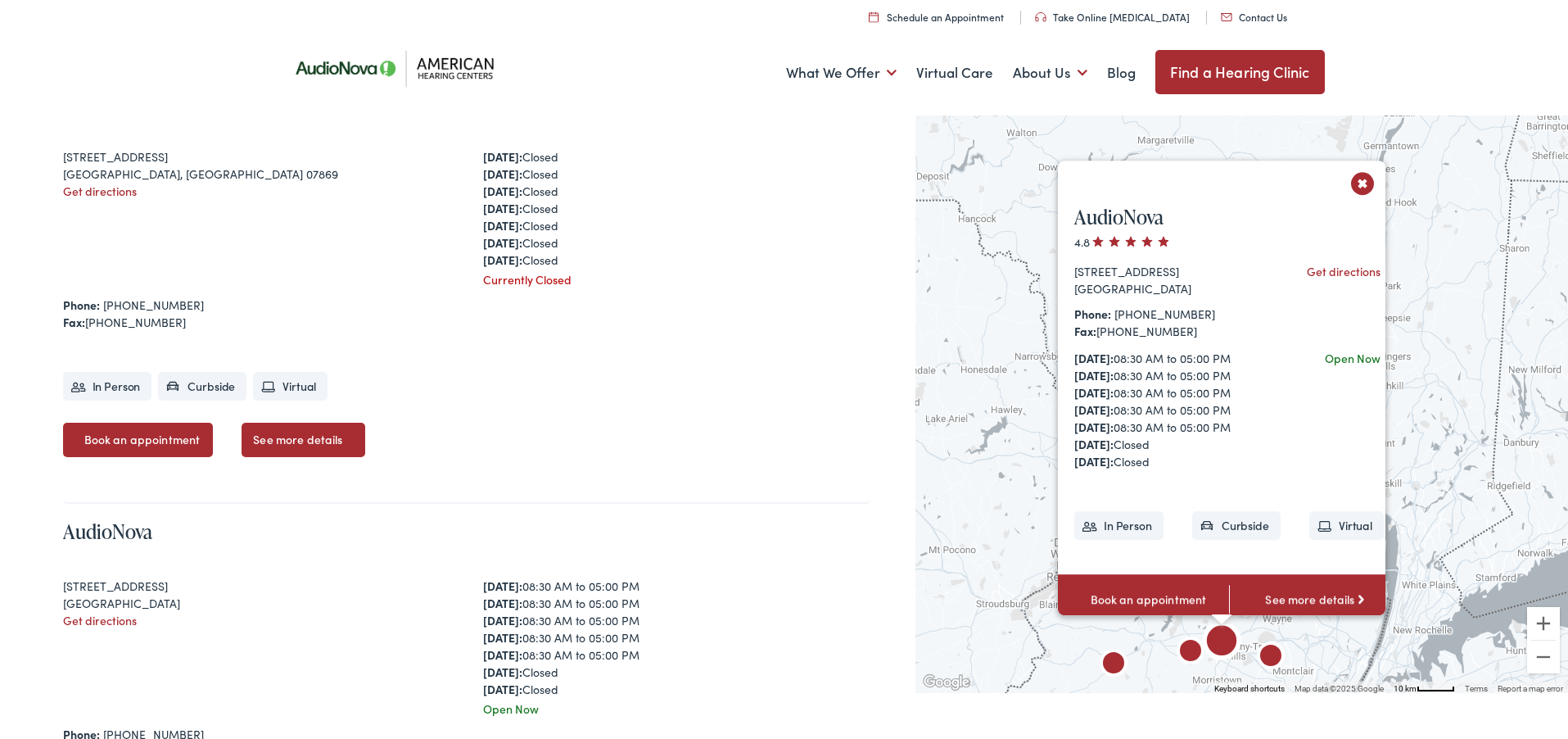
scroll to position [4731, 0]
